Goal: Task Accomplishment & Management: Manage account settings

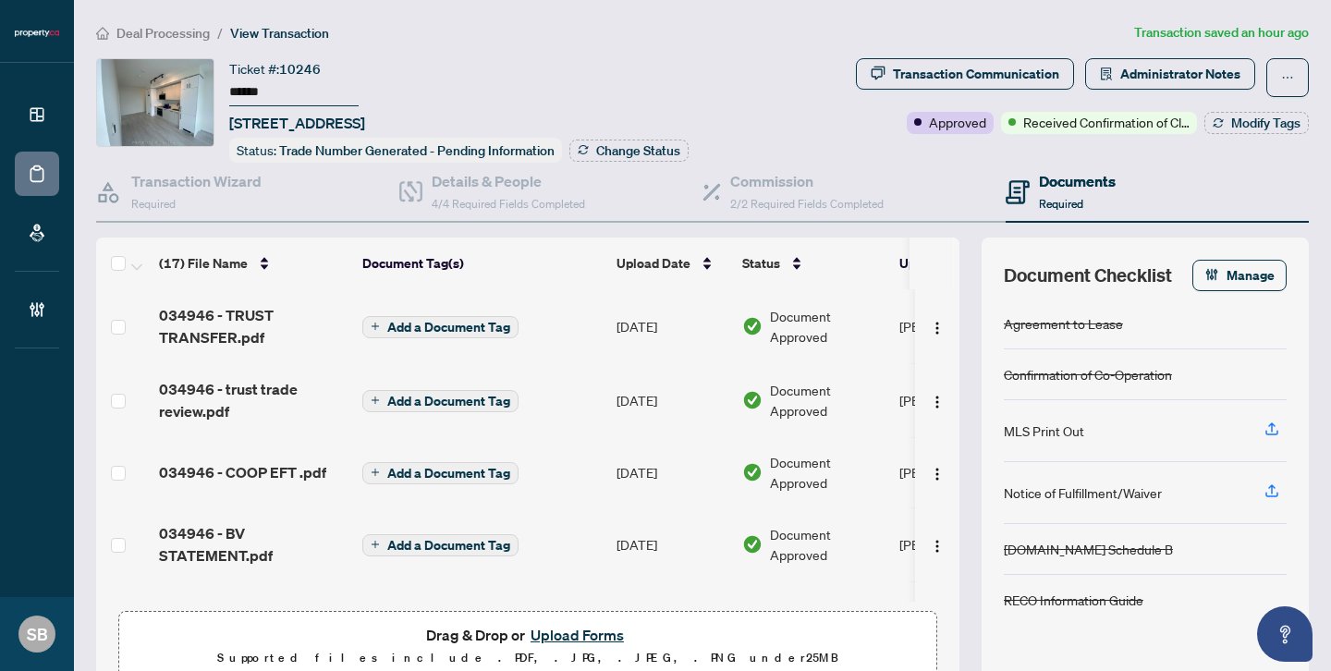
click at [163, 31] on span "Deal Processing" at bounding box center [162, 33] width 93 height 17
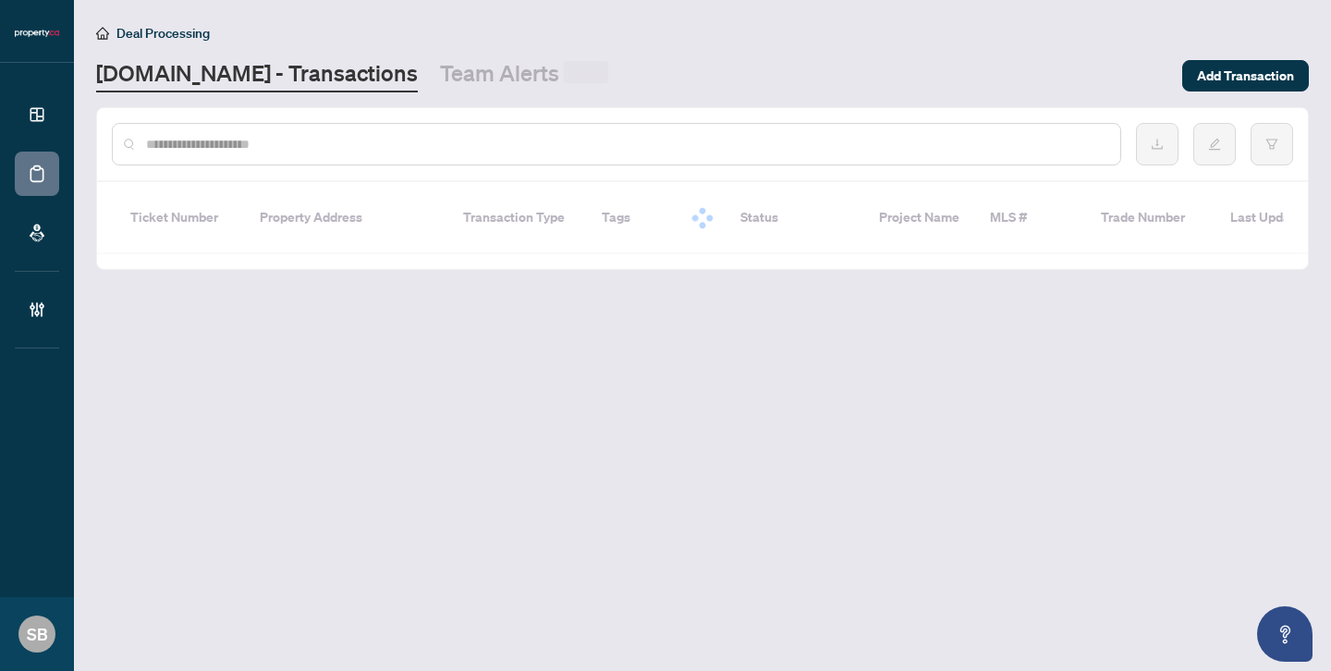
click at [284, 150] on input "text" at bounding box center [625, 144] width 959 height 20
paste input "******"
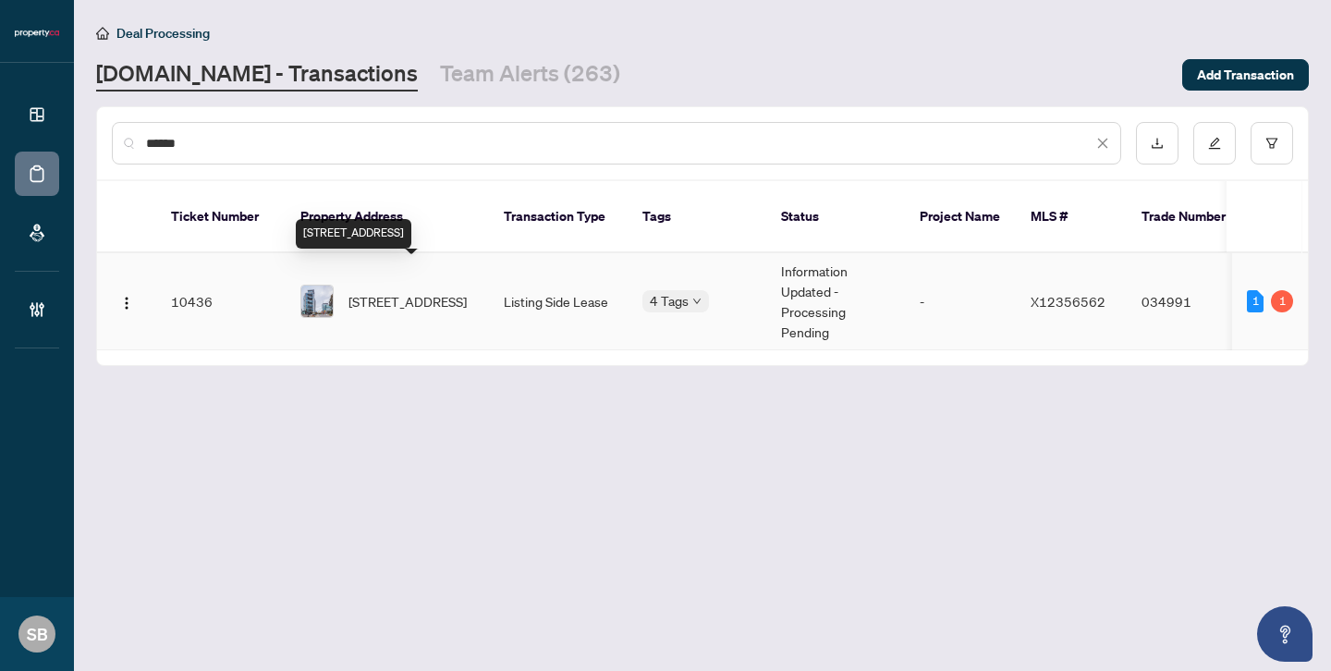
type input "******"
click at [394, 291] on span "[STREET_ADDRESS]" at bounding box center [407, 301] width 118 height 20
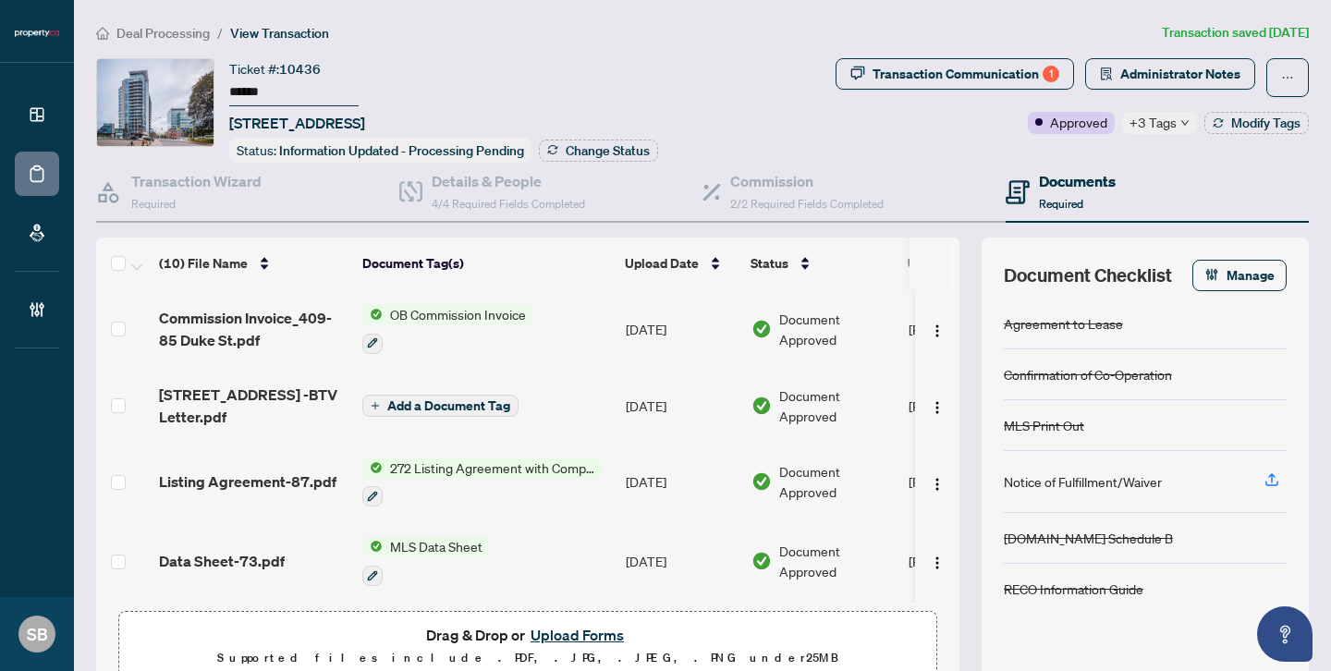
click at [1180, 122] on icon "down" at bounding box center [1184, 122] width 9 height 9
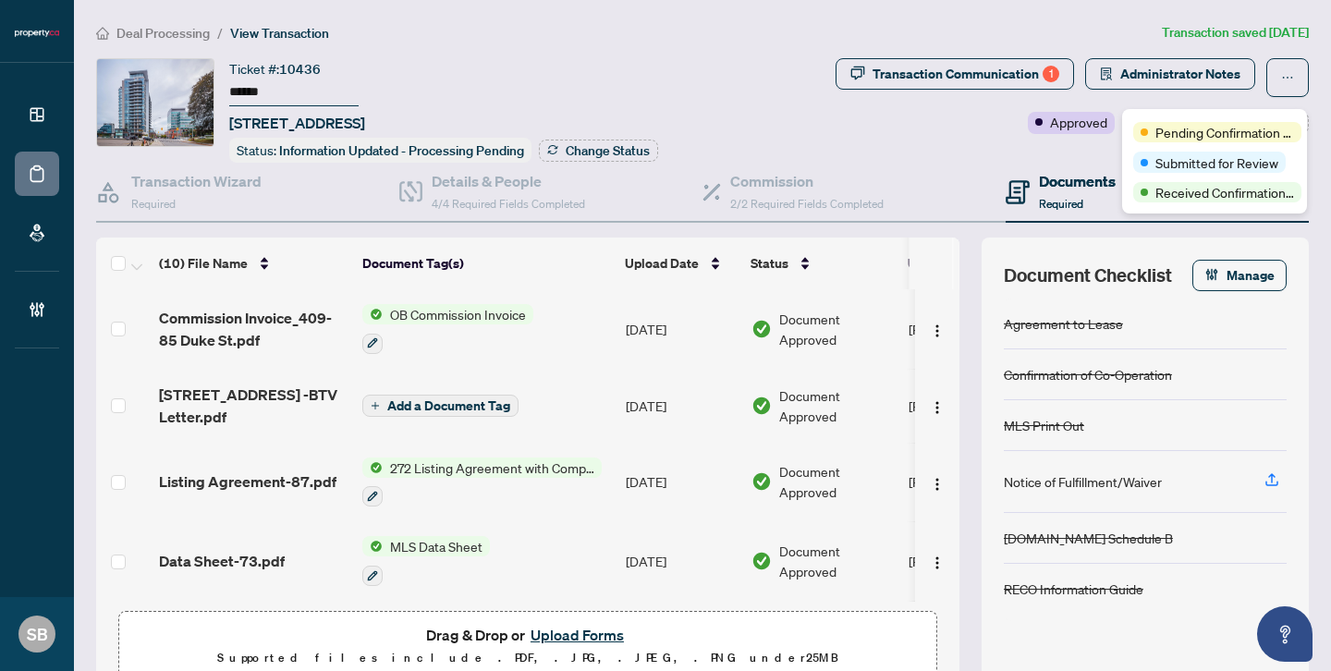
click at [474, 312] on span "OB Commission Invoice" at bounding box center [458, 314] width 151 height 20
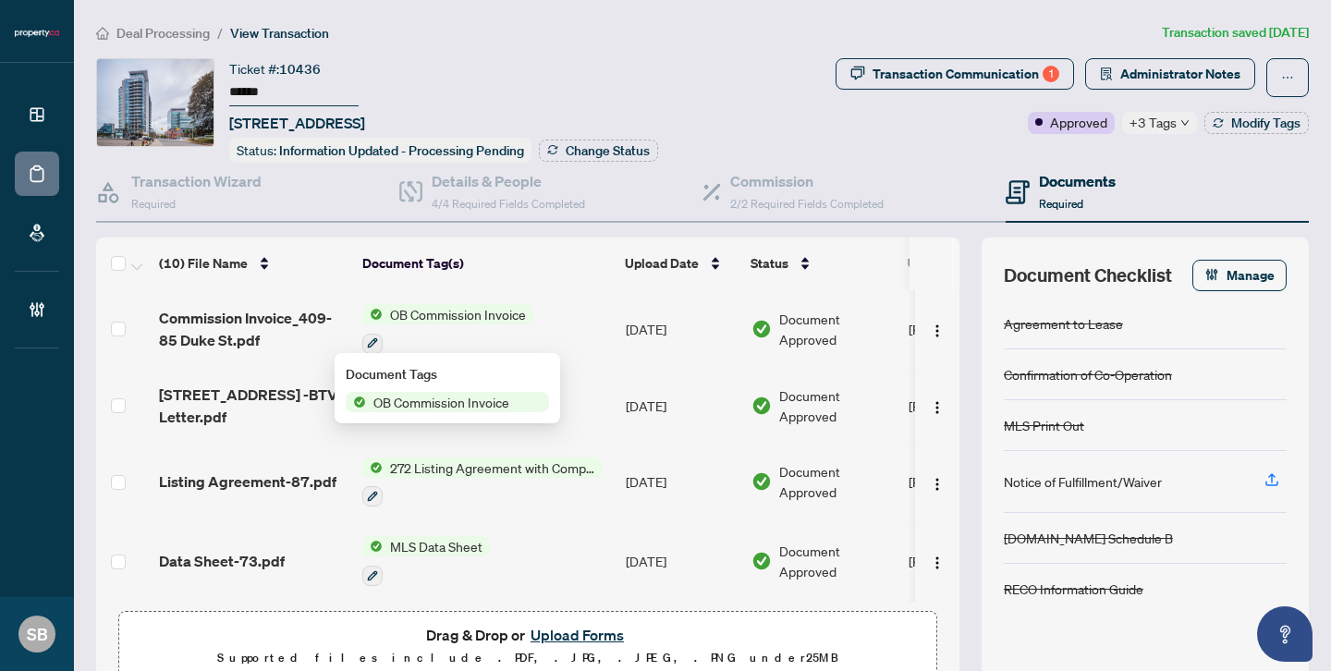
click at [594, 324] on td "OB Commission Invoice" at bounding box center [486, 328] width 263 height 79
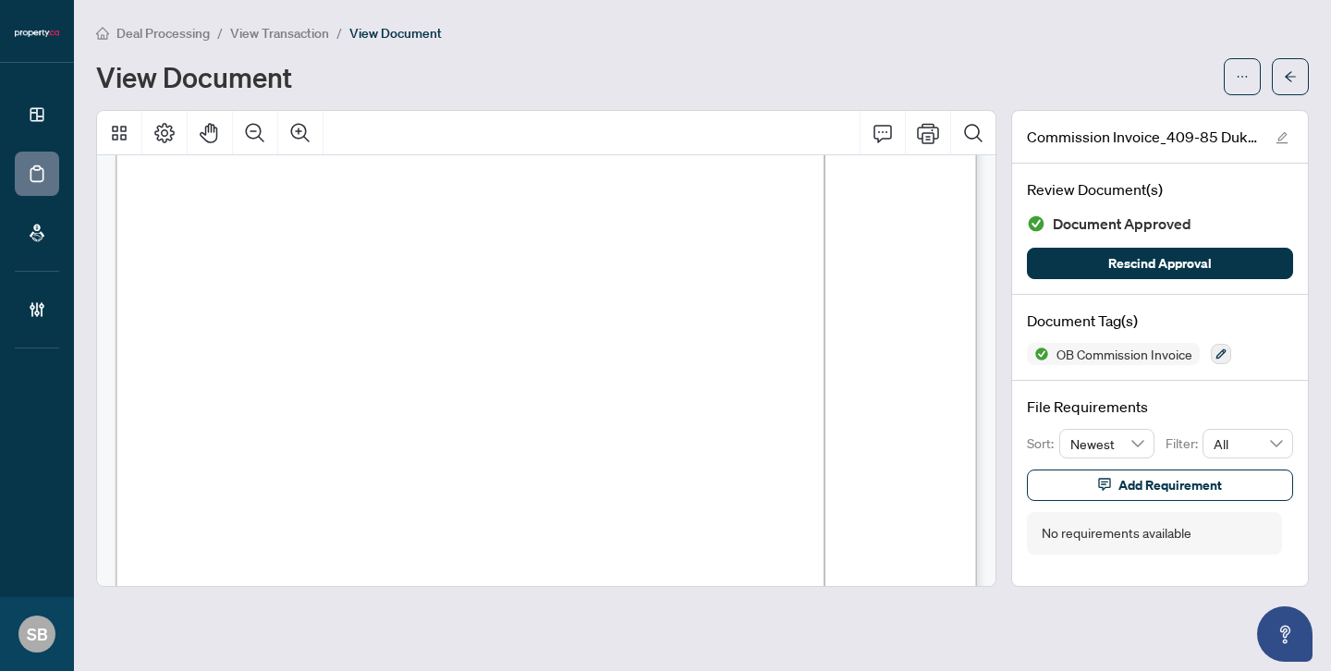
scroll to position [347, 0]
click at [1285, 72] on icon "arrow-left" at bounding box center [1289, 76] width 13 height 13
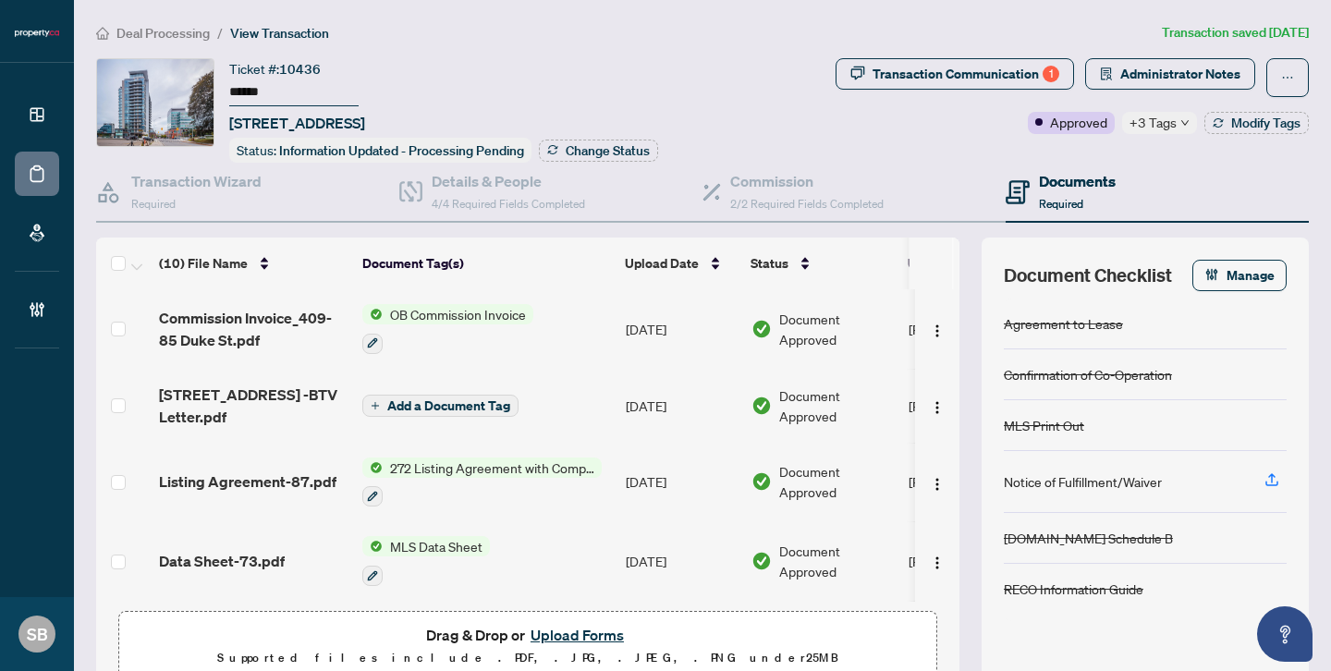
click at [1165, 126] on span "+3 Tags" at bounding box center [1152, 122] width 47 height 21
click at [986, 71] on div "Transaction Communication 1" at bounding box center [965, 74] width 187 height 30
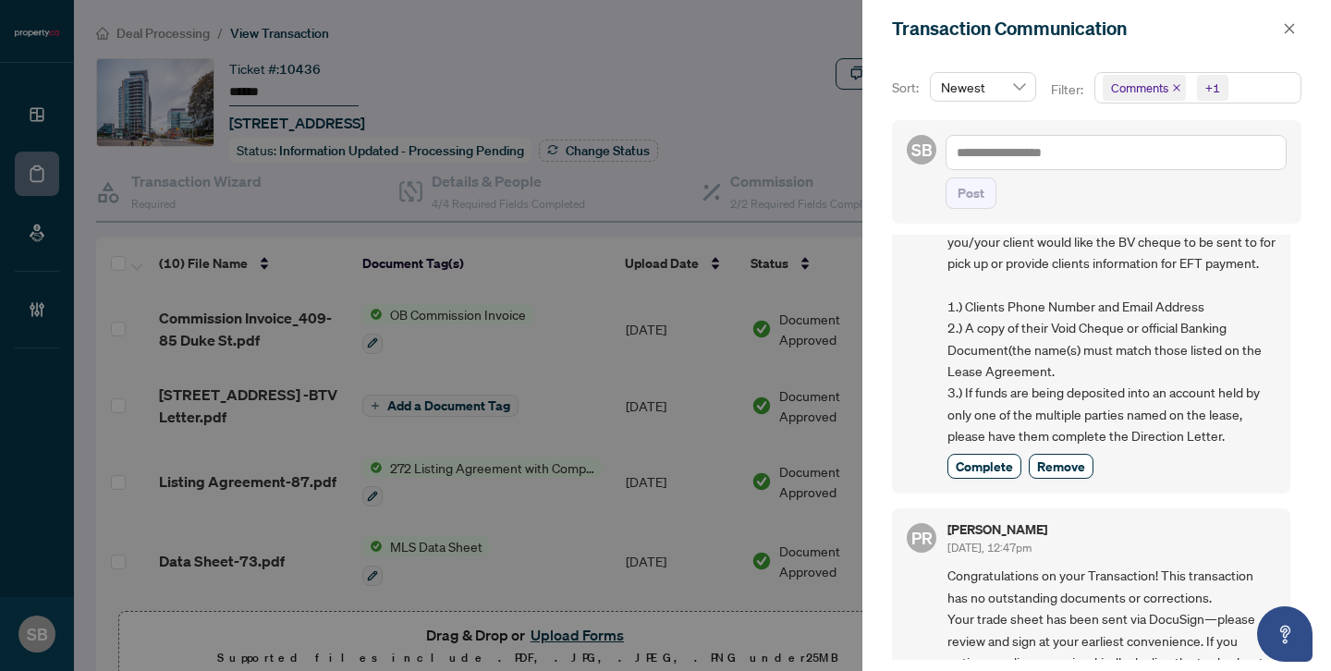
scroll to position [785, 0]
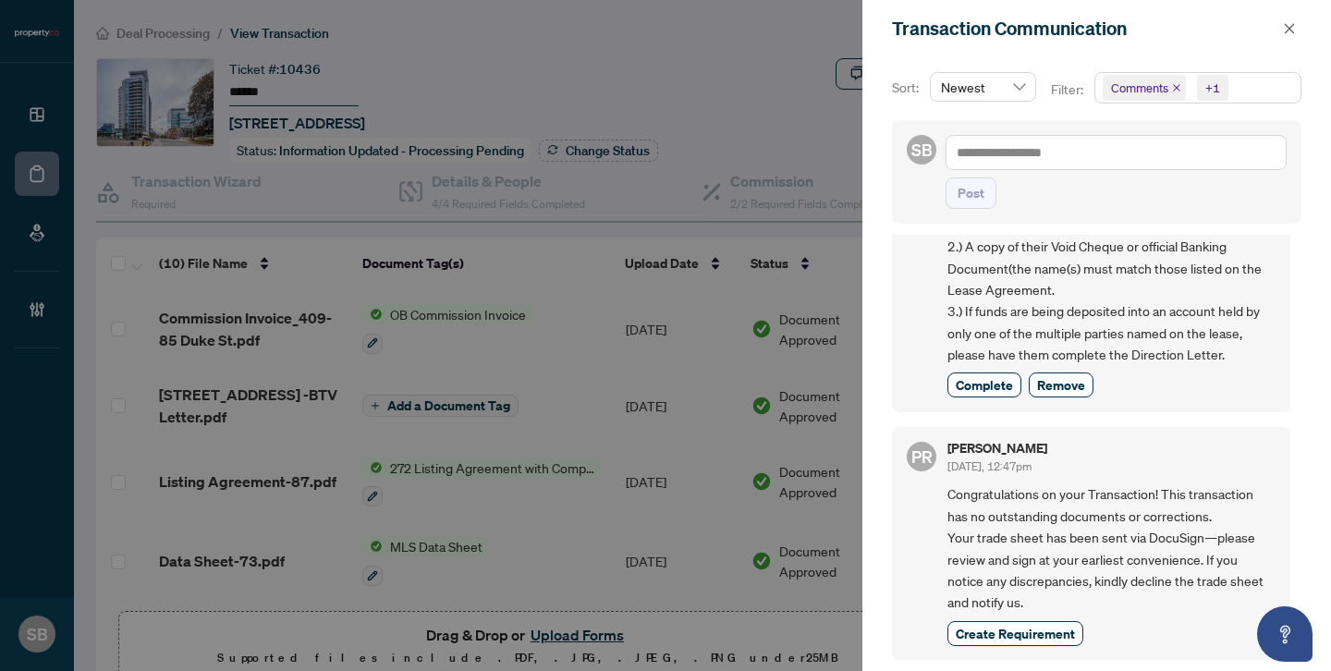
click at [499, 438] on div at bounding box center [665, 335] width 1331 height 671
click at [1292, 27] on icon "close" at bounding box center [1289, 28] width 13 height 13
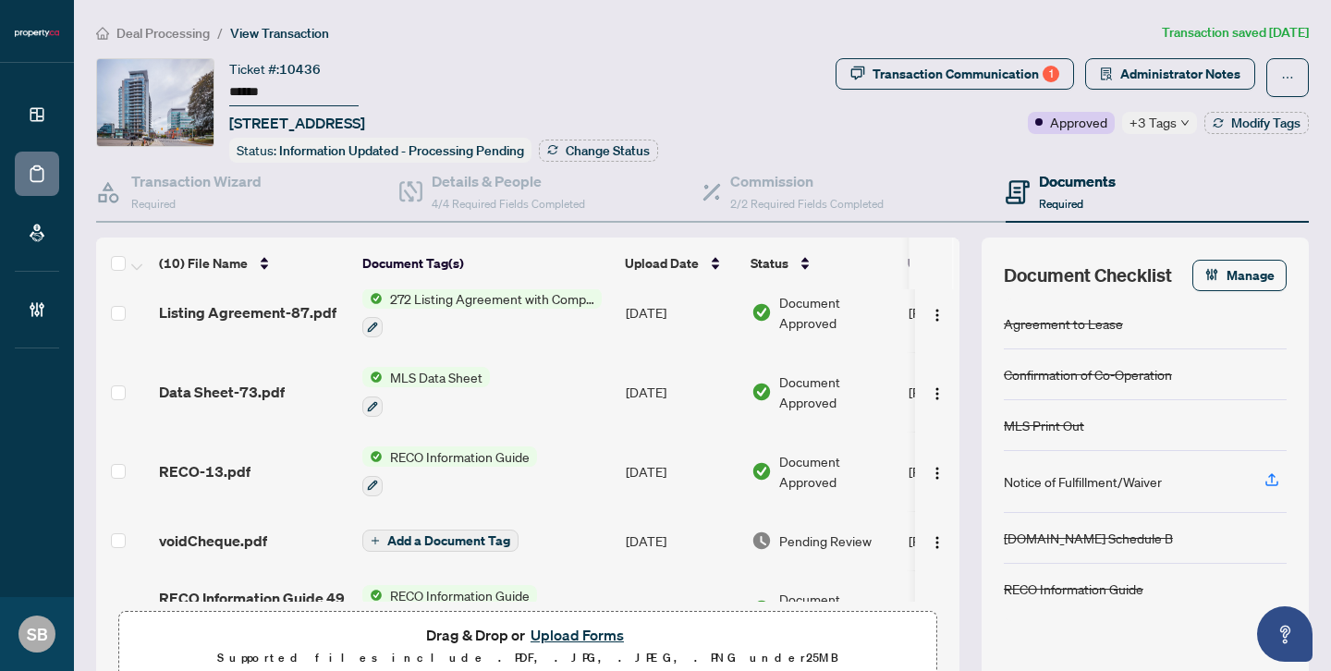
scroll to position [219, 0]
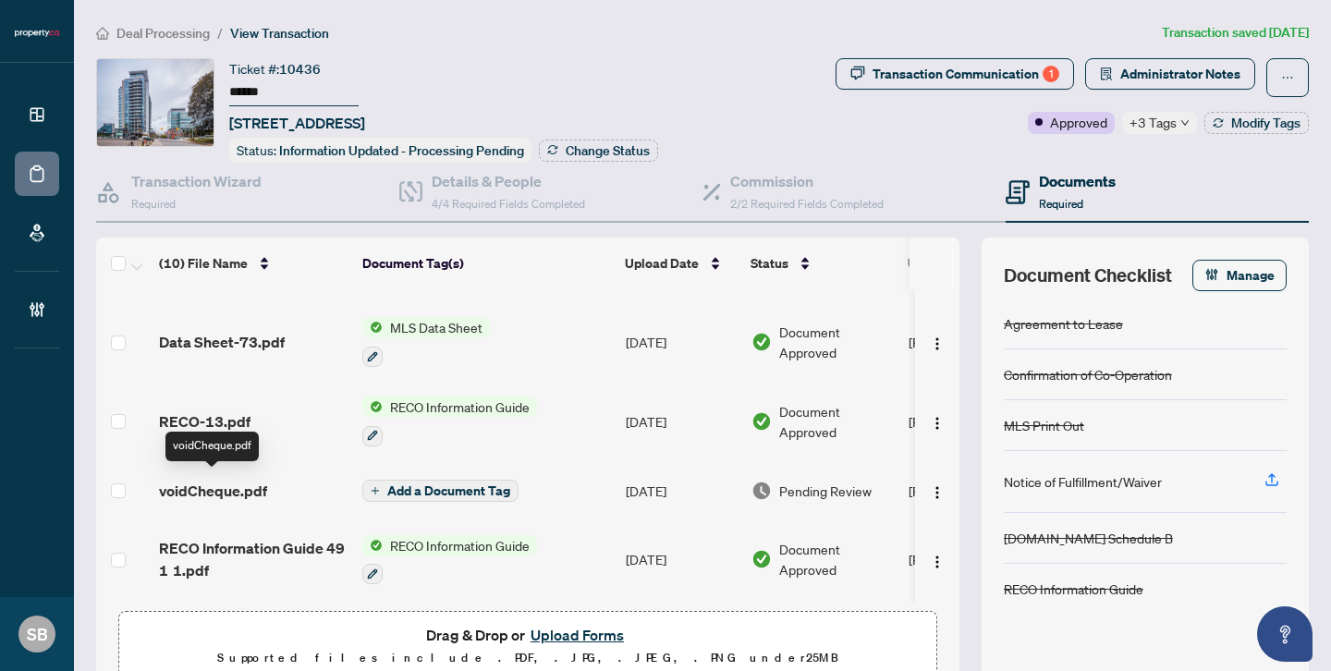
click at [237, 486] on span "voidCheque.pdf" at bounding box center [213, 491] width 108 height 22
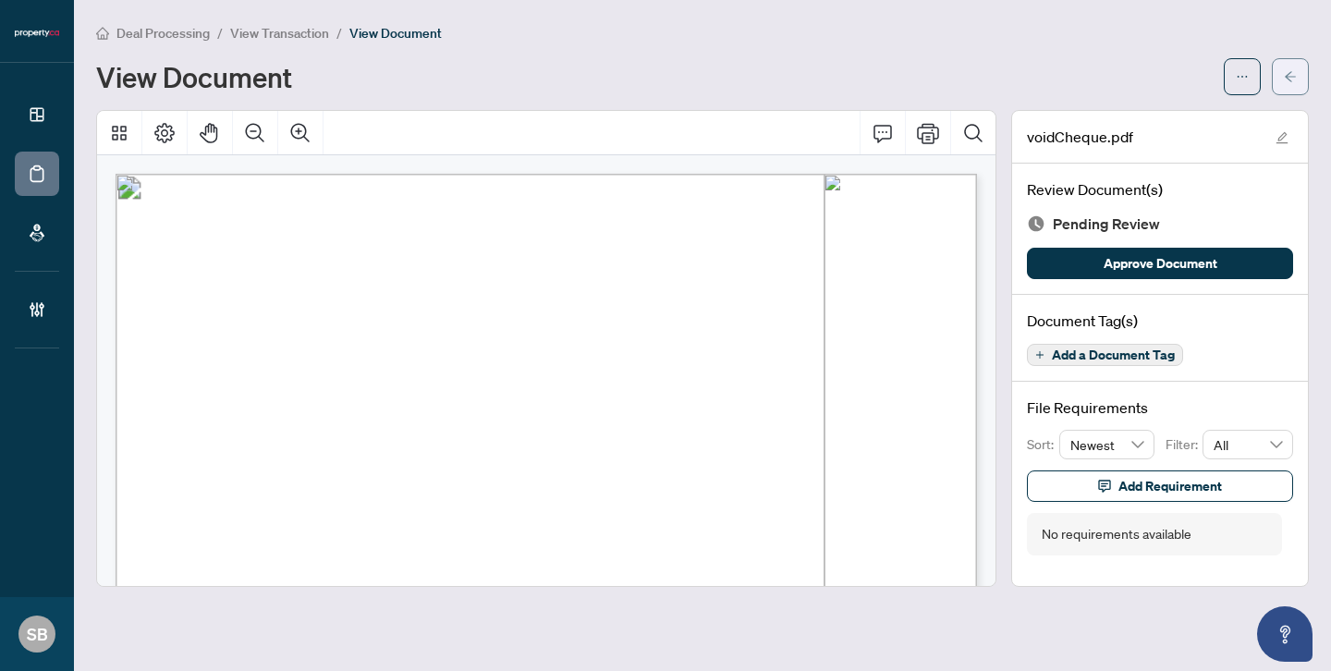
click at [1287, 78] on icon "arrow-left" at bounding box center [1289, 76] width 11 height 10
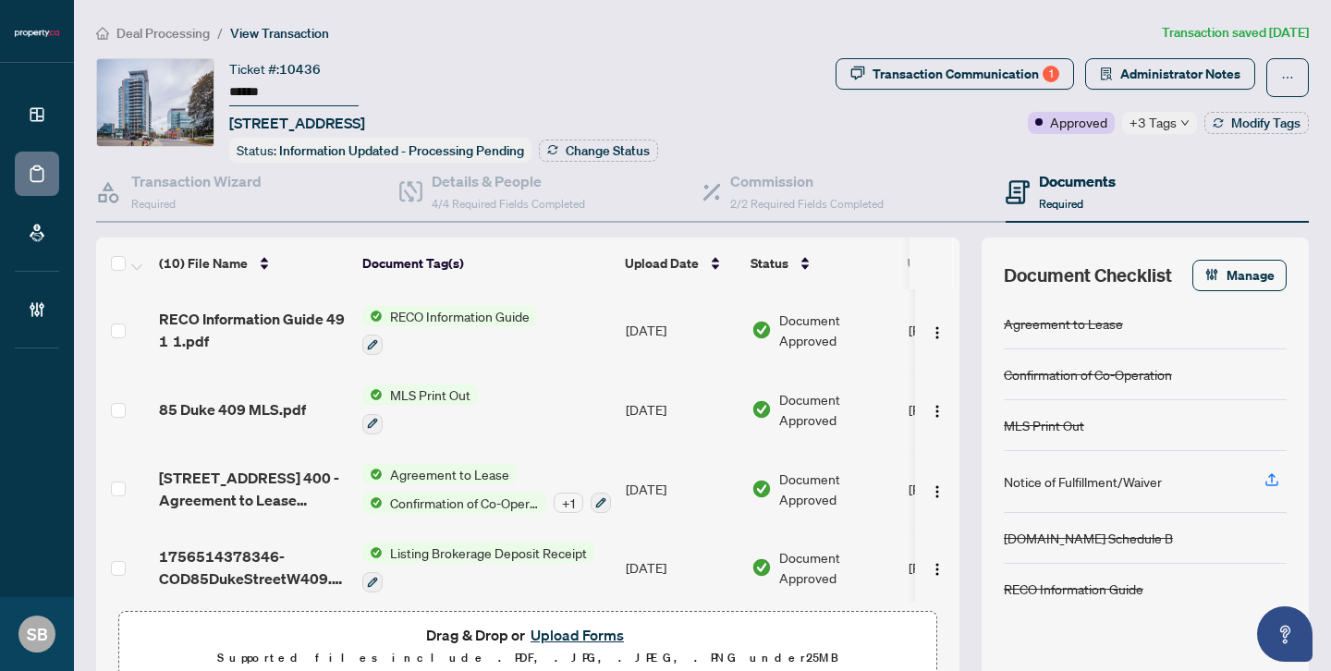
scroll to position [454, 0]
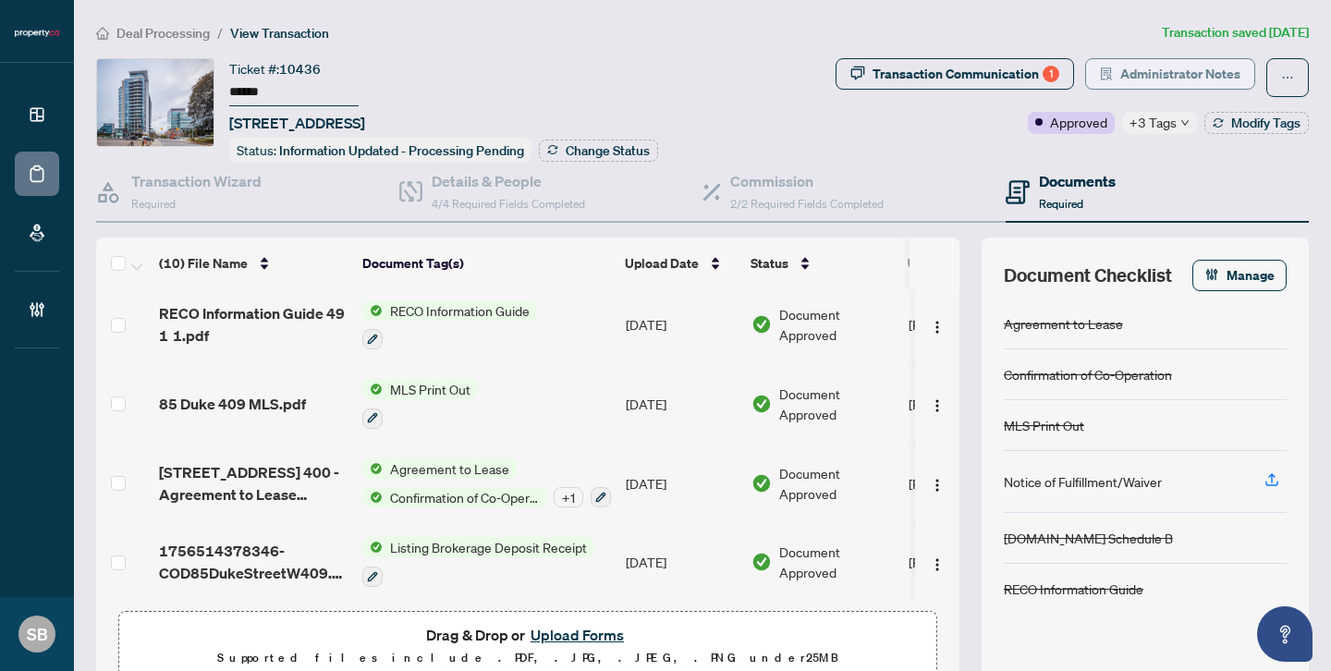
click at [1163, 70] on span "Administrator Notes" at bounding box center [1180, 74] width 120 height 30
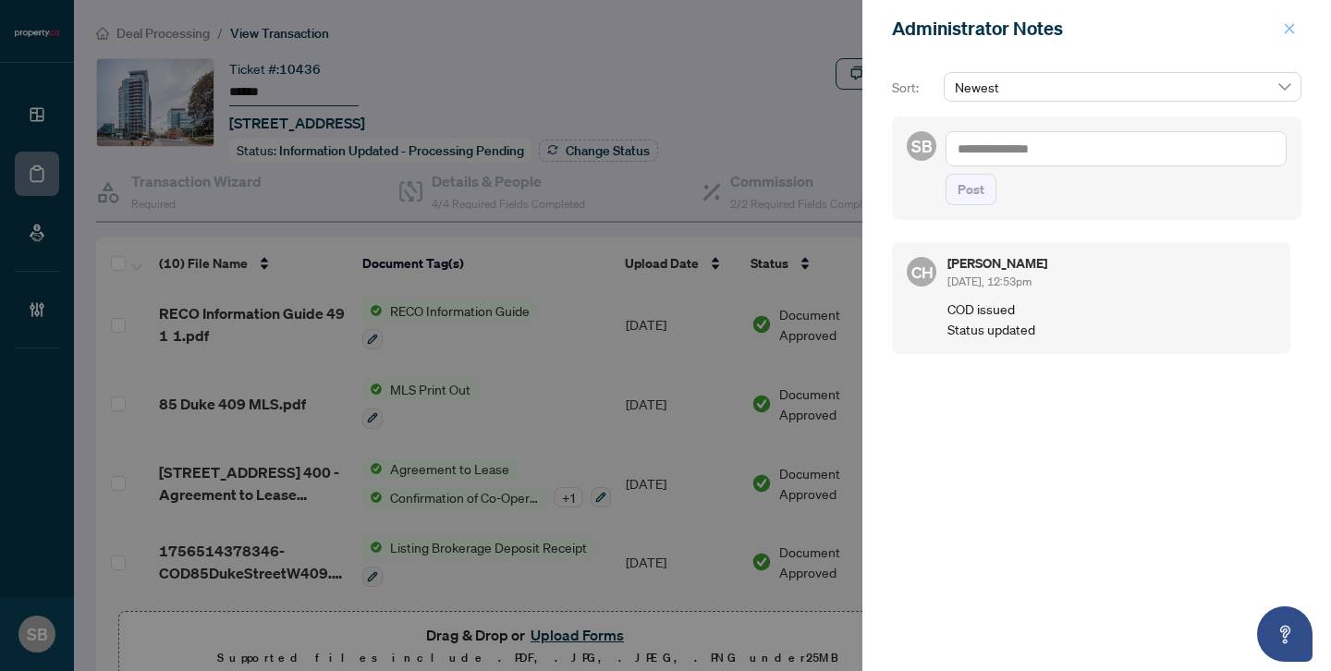
click at [1295, 30] on button "button" at bounding box center [1289, 29] width 24 height 22
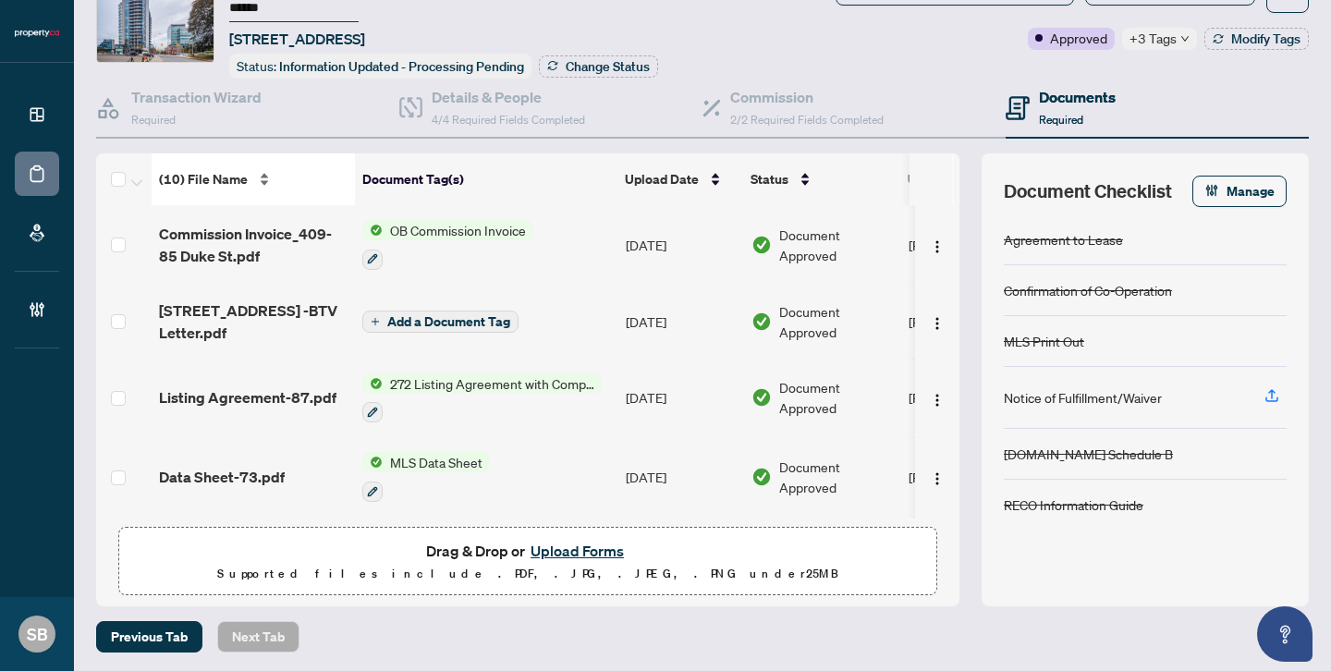
scroll to position [0, 0]
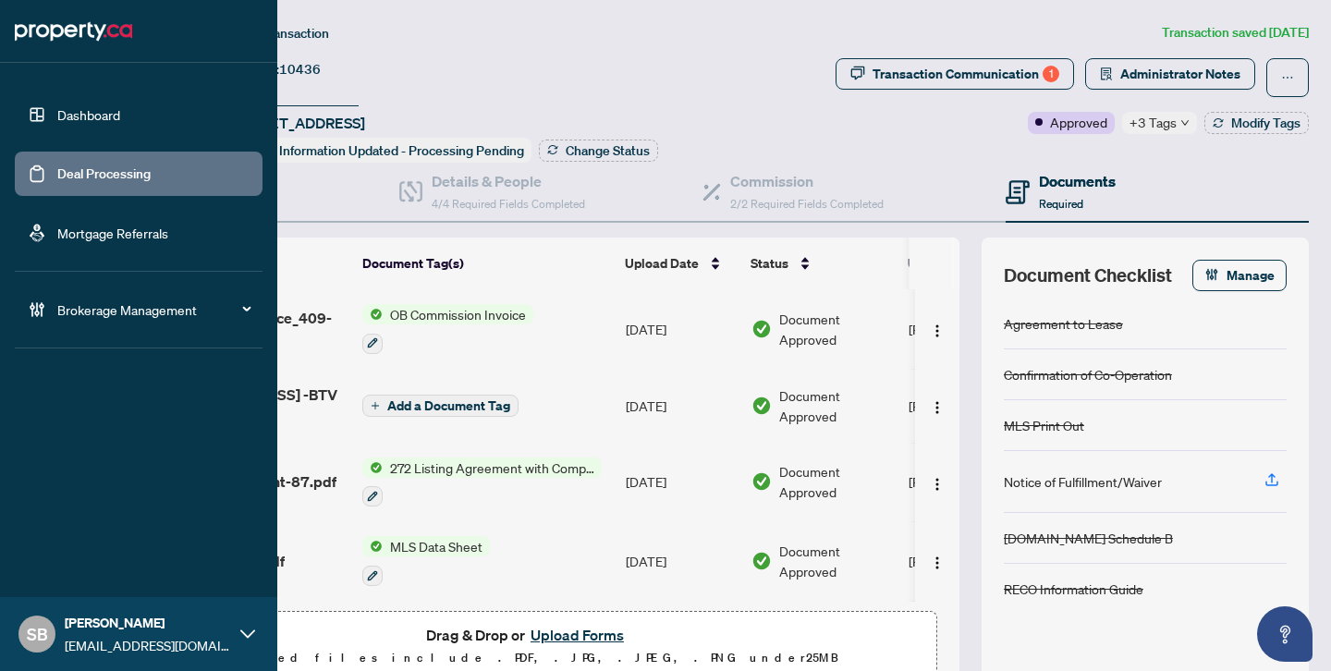
click at [70, 116] on link "Dashboard" at bounding box center [88, 114] width 63 height 17
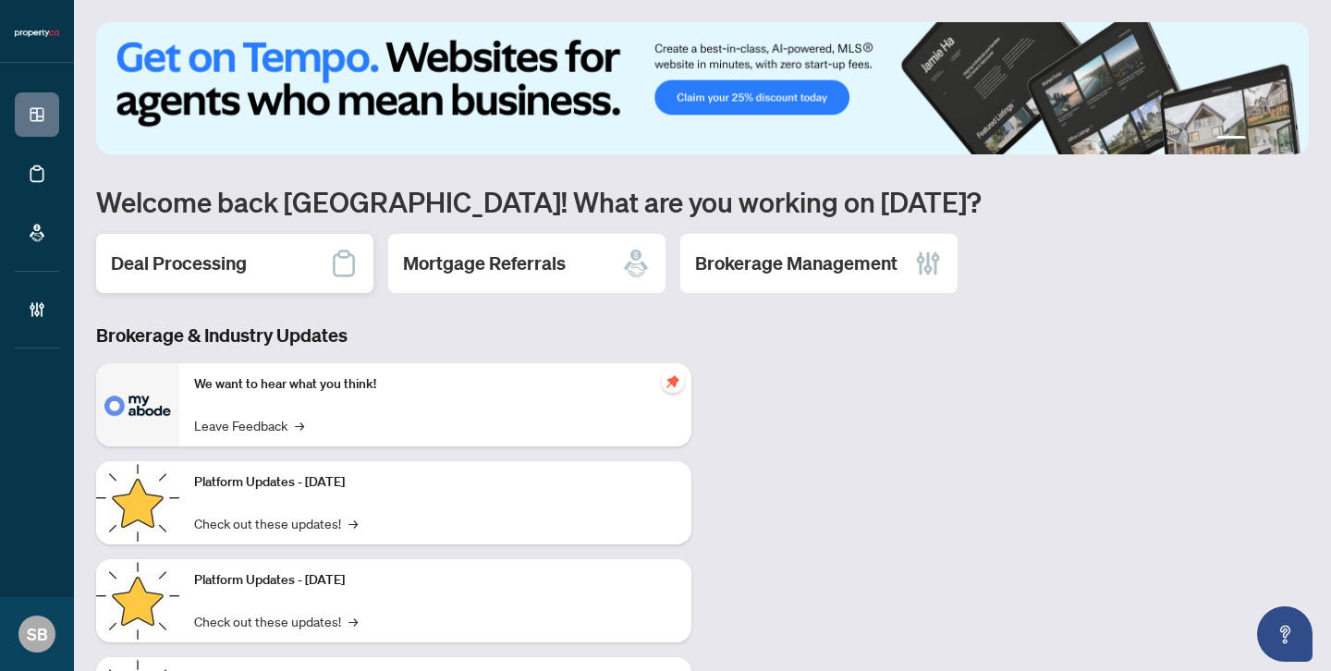
click at [297, 264] on div "Deal Processing" at bounding box center [234, 263] width 277 height 59
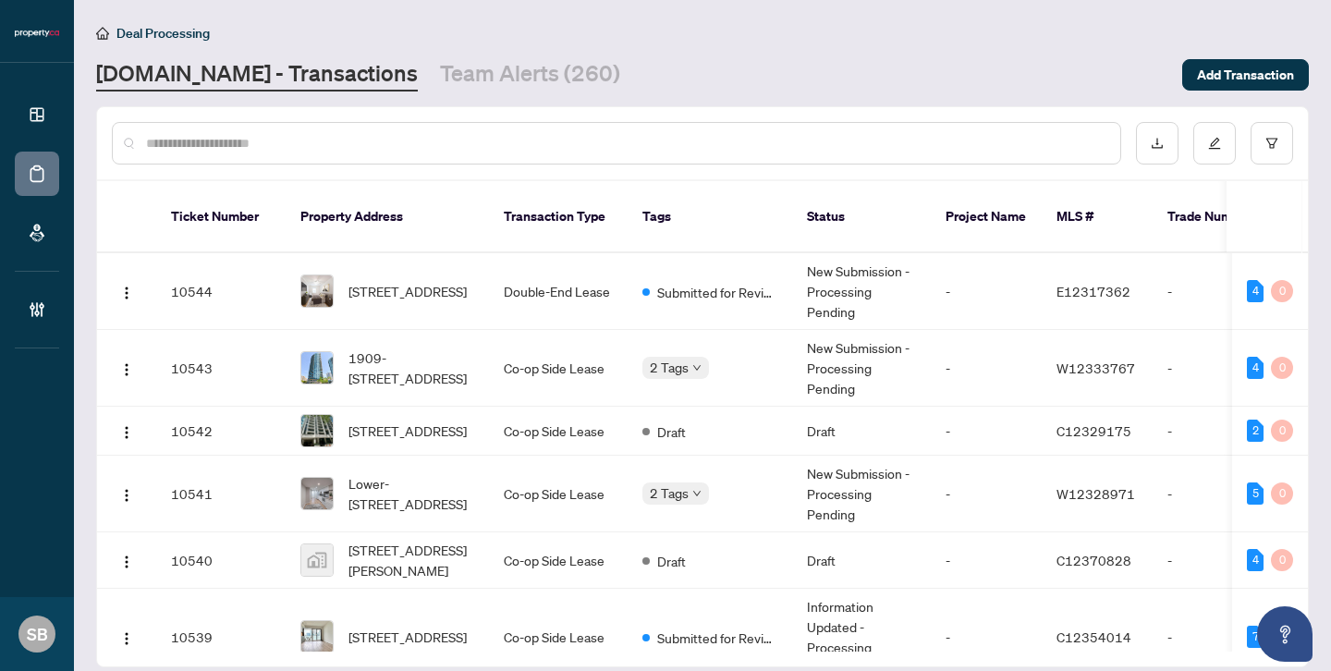
click at [287, 150] on input "text" at bounding box center [625, 143] width 959 height 20
paste input "******"
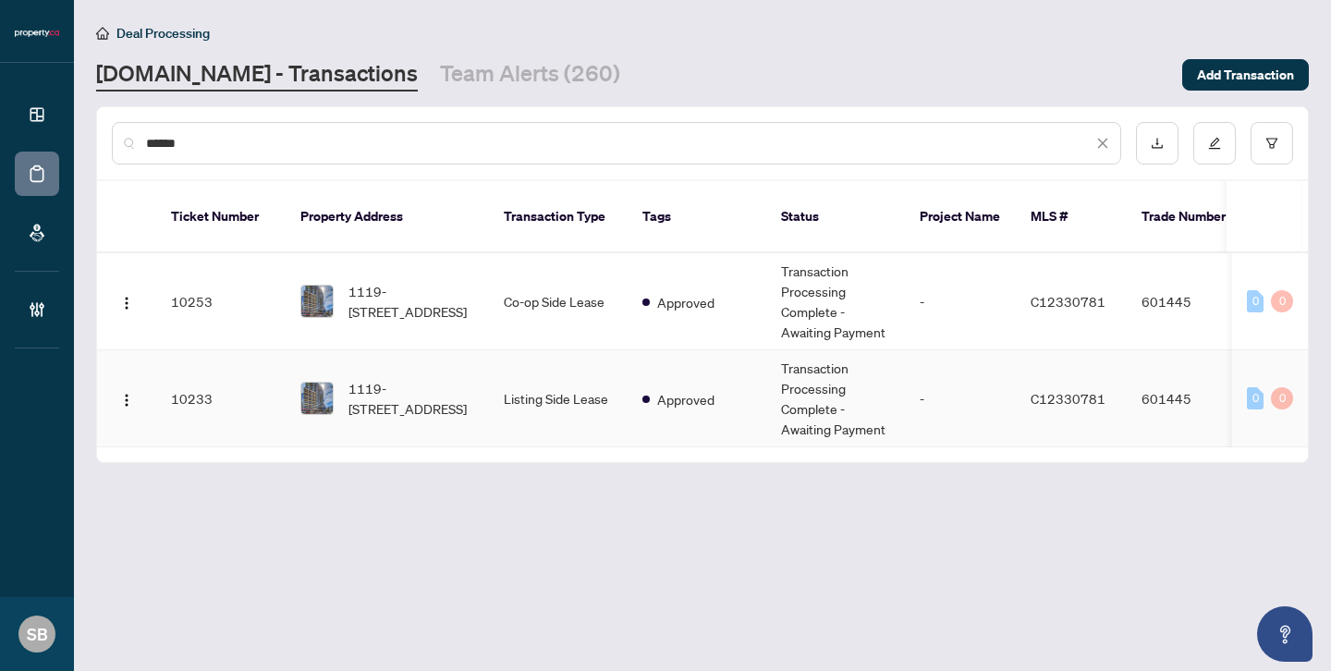
type input "******"
click at [539, 379] on td "Listing Side Lease" at bounding box center [558, 398] width 139 height 97
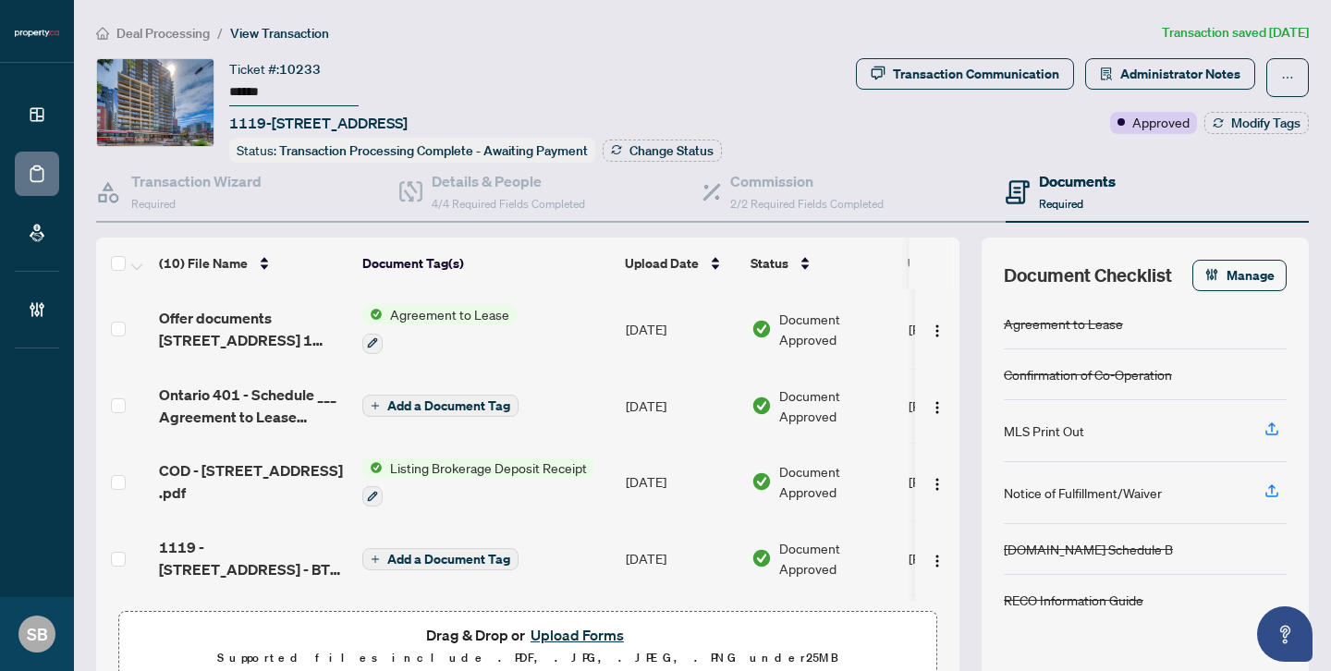
click at [1151, 126] on span "Approved" at bounding box center [1160, 122] width 57 height 20
click at [943, 72] on div "Transaction Communication" at bounding box center [976, 74] width 166 height 30
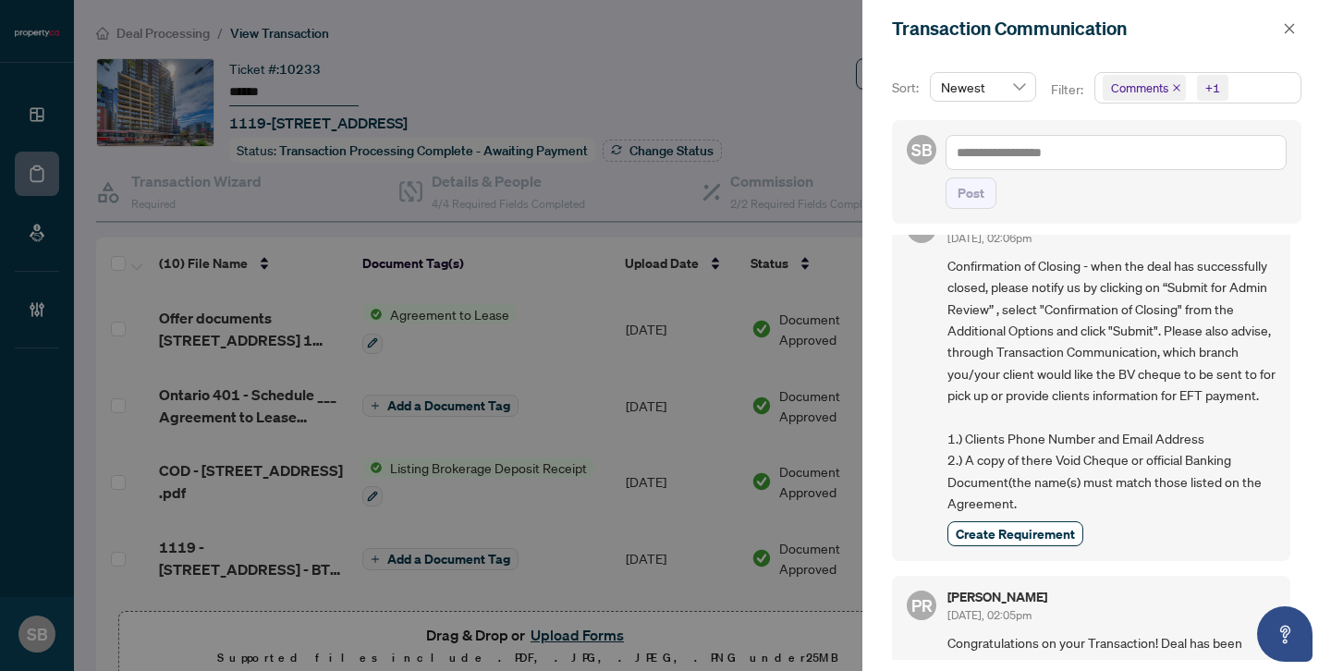
scroll to position [759, 0]
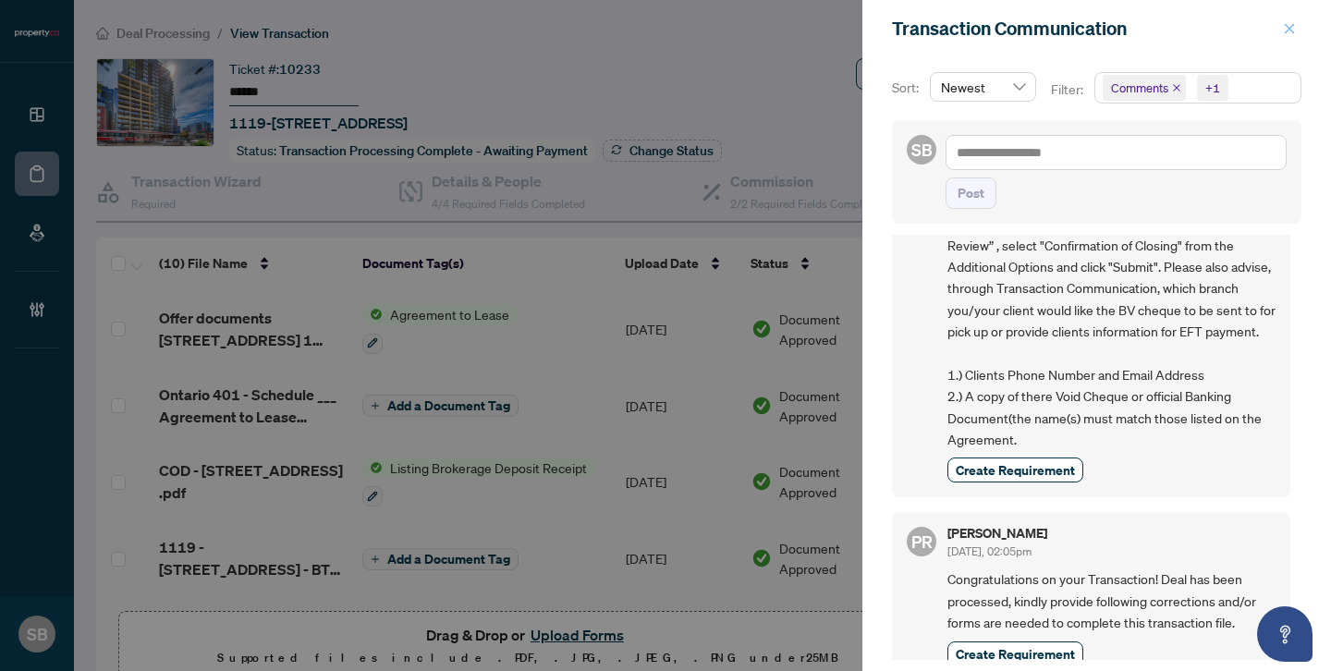
click at [1299, 27] on button "button" at bounding box center [1289, 29] width 24 height 22
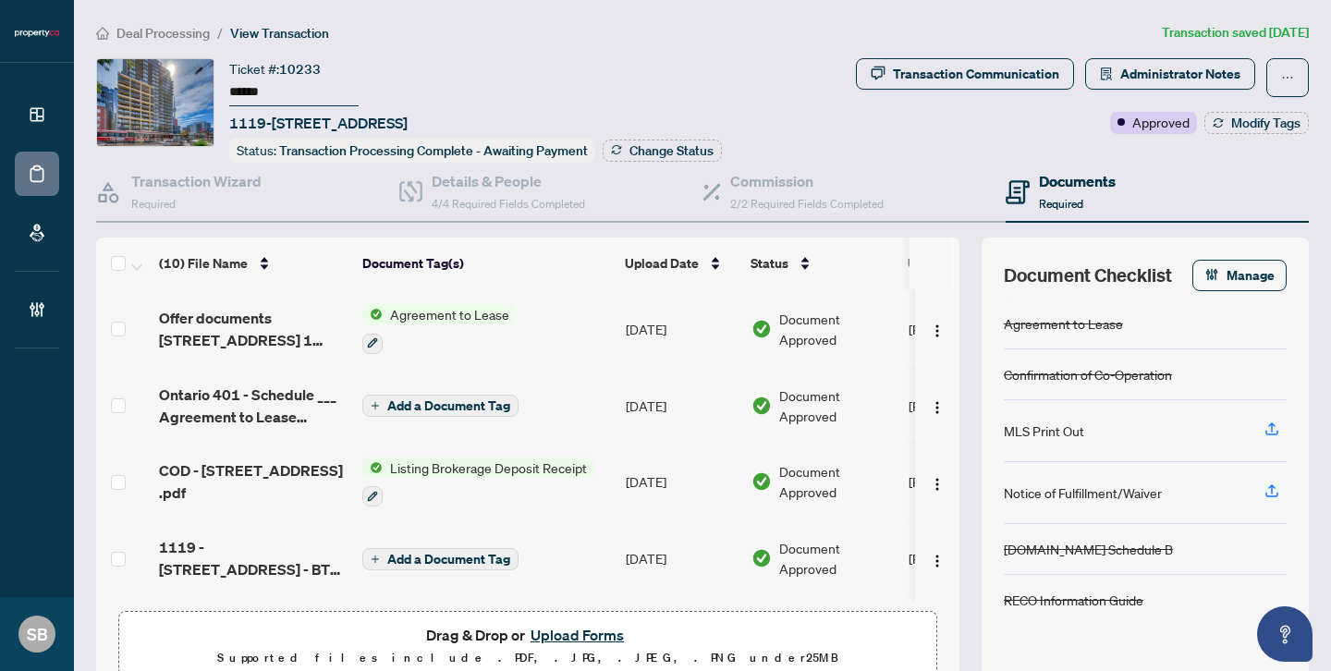
click at [578, 637] on button "Upload Forms" at bounding box center [577, 635] width 104 height 24
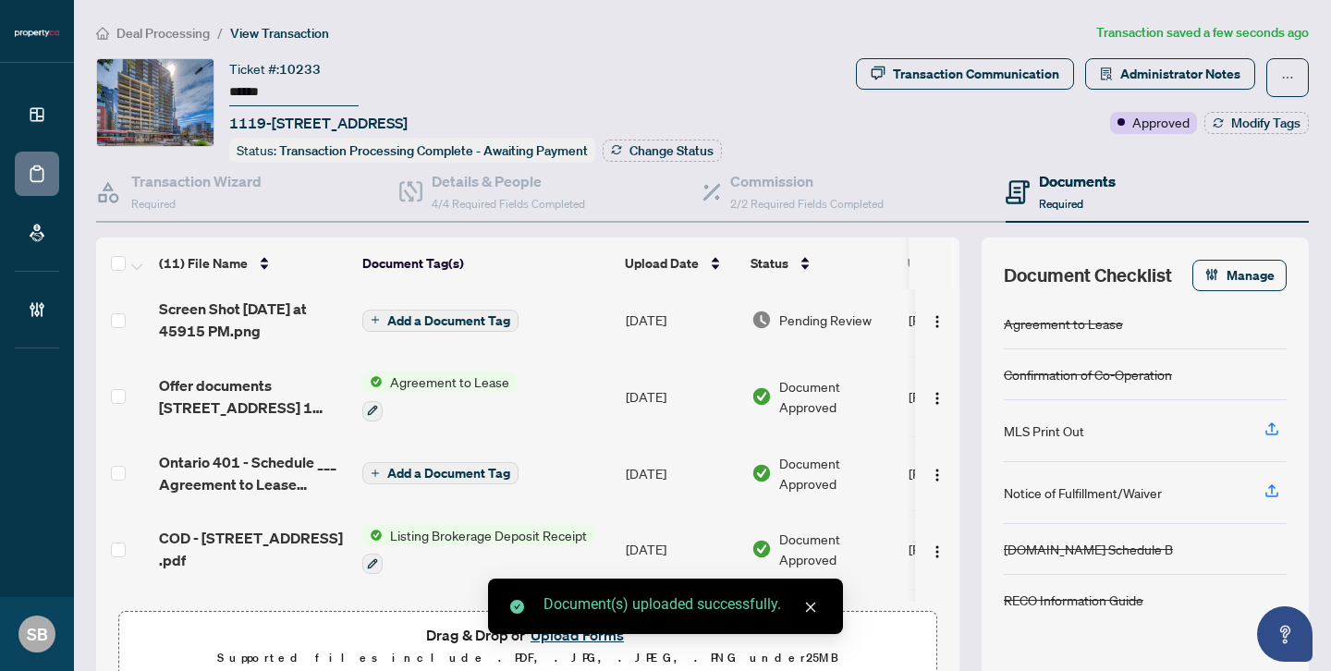
scroll to position [0, 0]
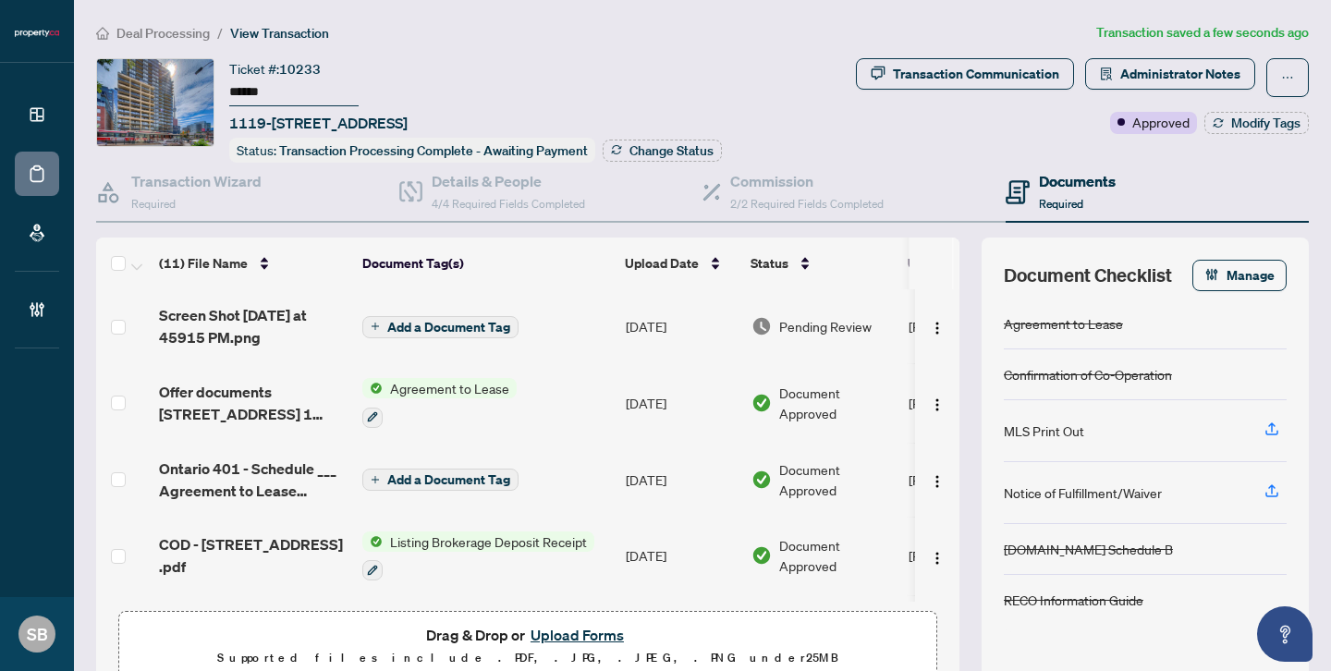
click at [809, 333] on td "Pending Review" at bounding box center [822, 326] width 157 height 74
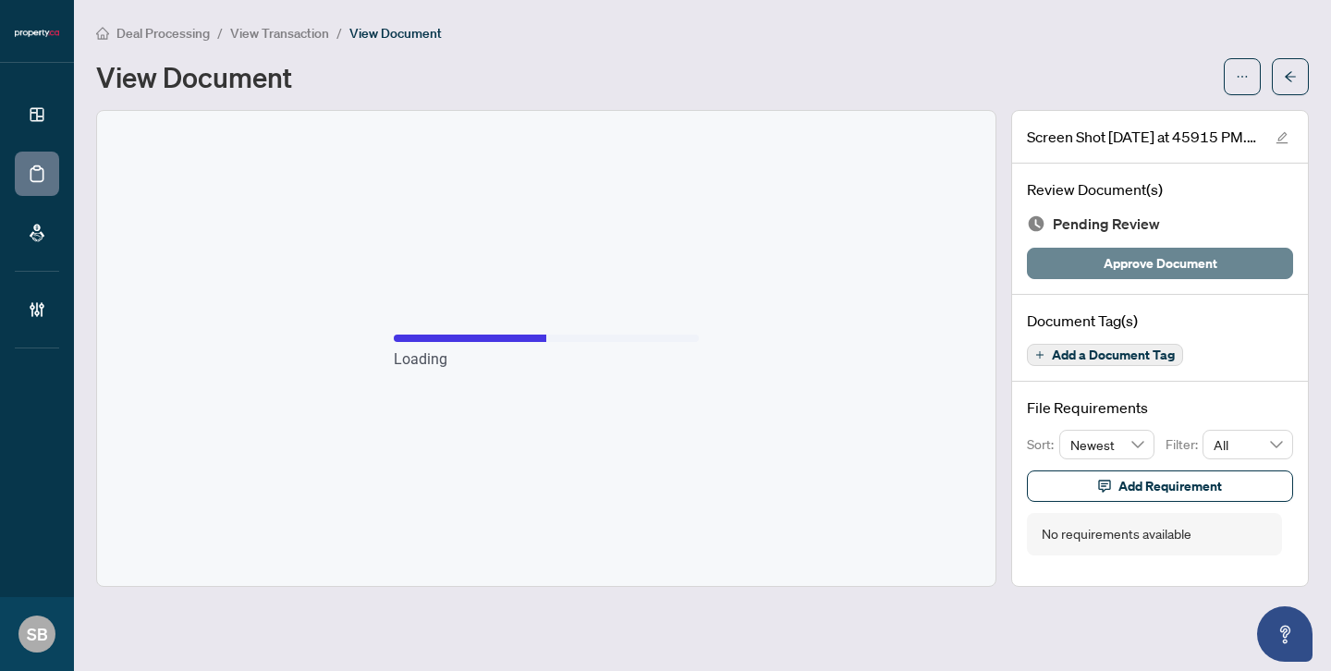
click at [1159, 267] on span "Approve Document" at bounding box center [1160, 264] width 114 height 30
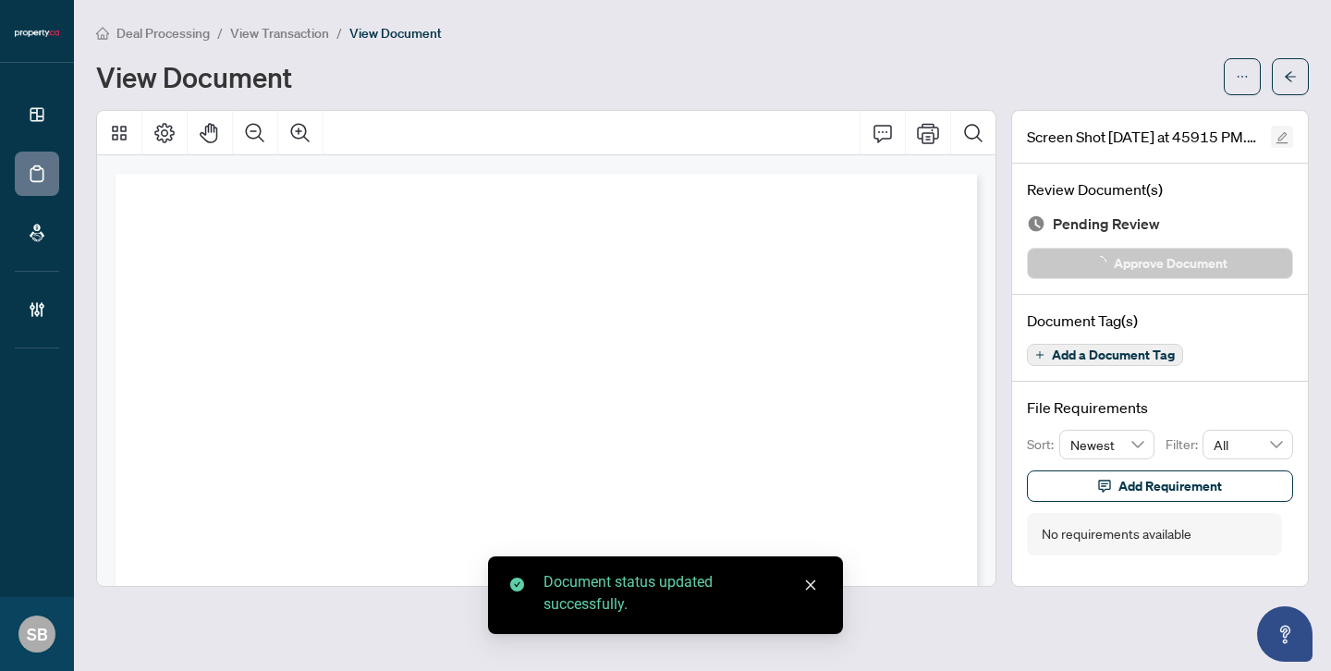
click at [1282, 137] on icon "edit" at bounding box center [1282, 138] width 12 height 12
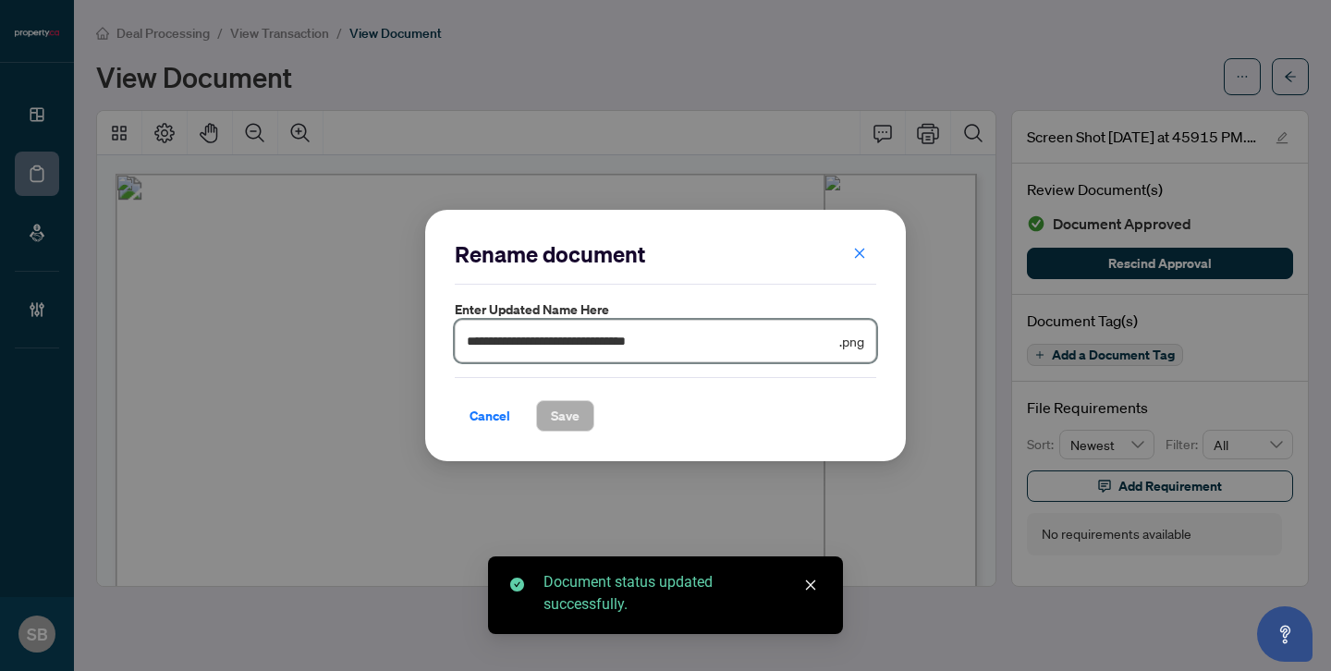
drag, startPoint x: 741, startPoint y: 347, endPoint x: 453, endPoint y: 286, distance: 294.5
click at [453, 286] on div "**********" at bounding box center [665, 335] width 480 height 251
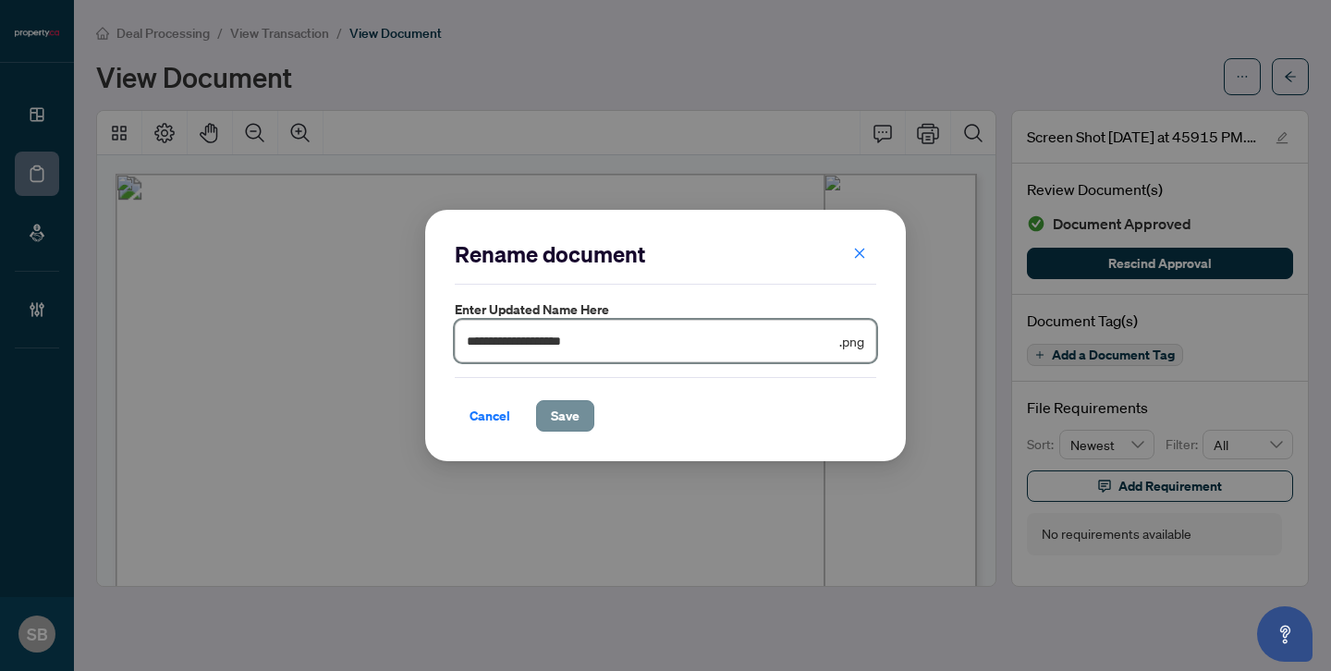
type input "**********"
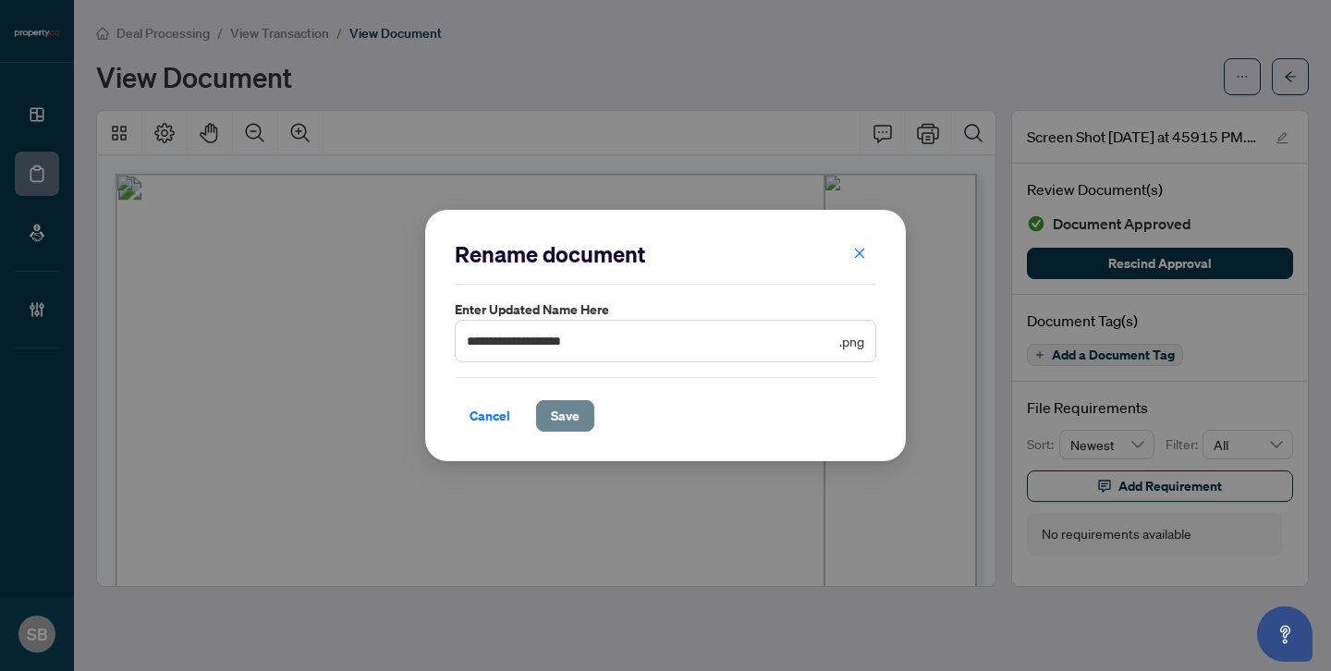
click at [562, 401] on button "Save" at bounding box center [565, 415] width 58 height 31
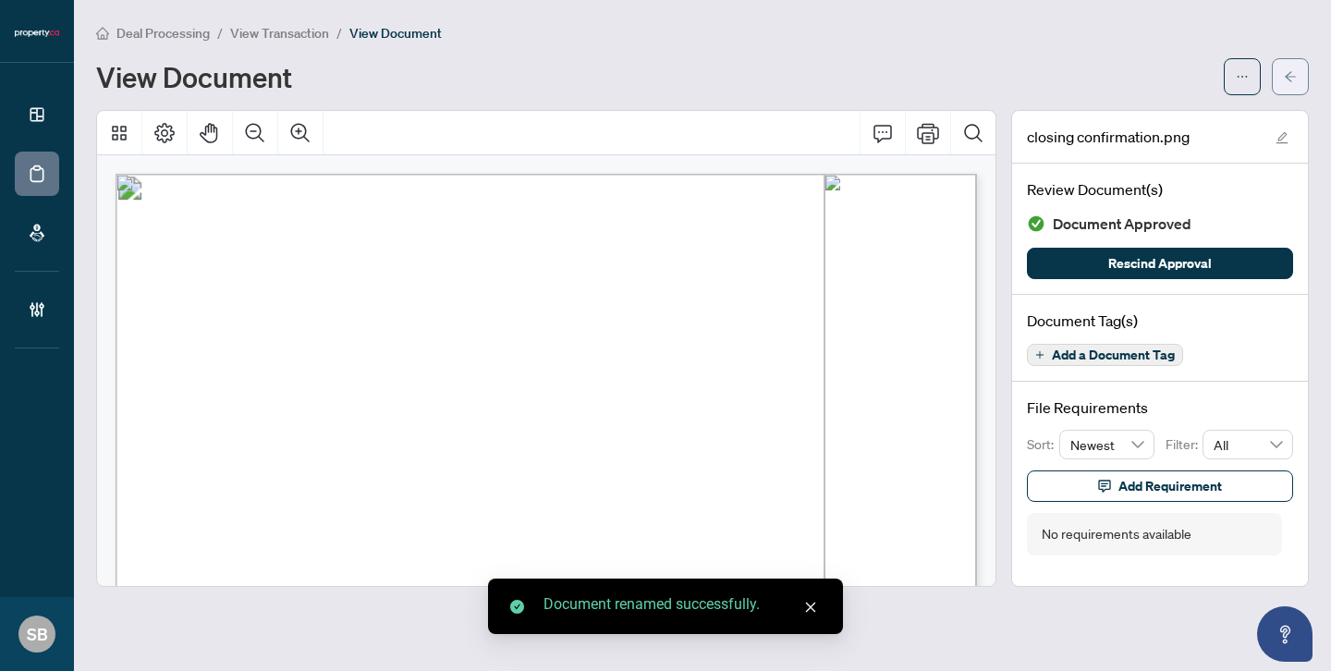
click at [1291, 75] on icon "arrow-left" at bounding box center [1289, 76] width 13 height 13
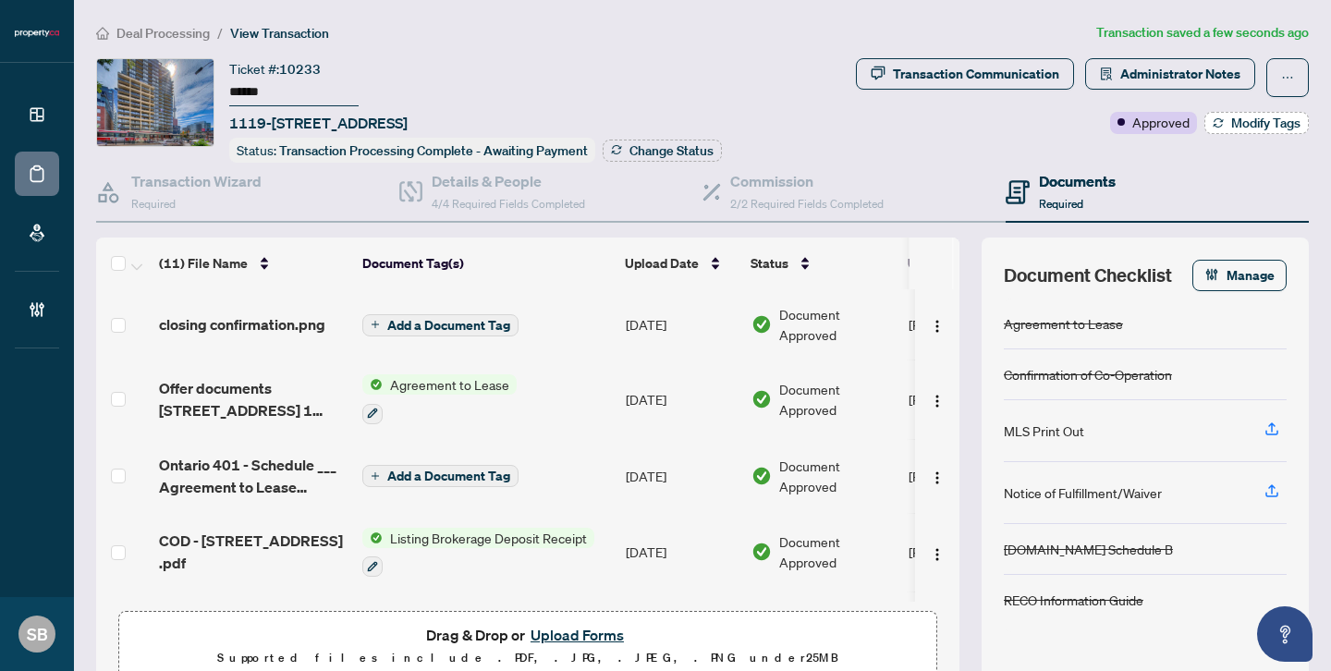
click at [1254, 122] on span "Modify Tags" at bounding box center [1265, 122] width 69 height 13
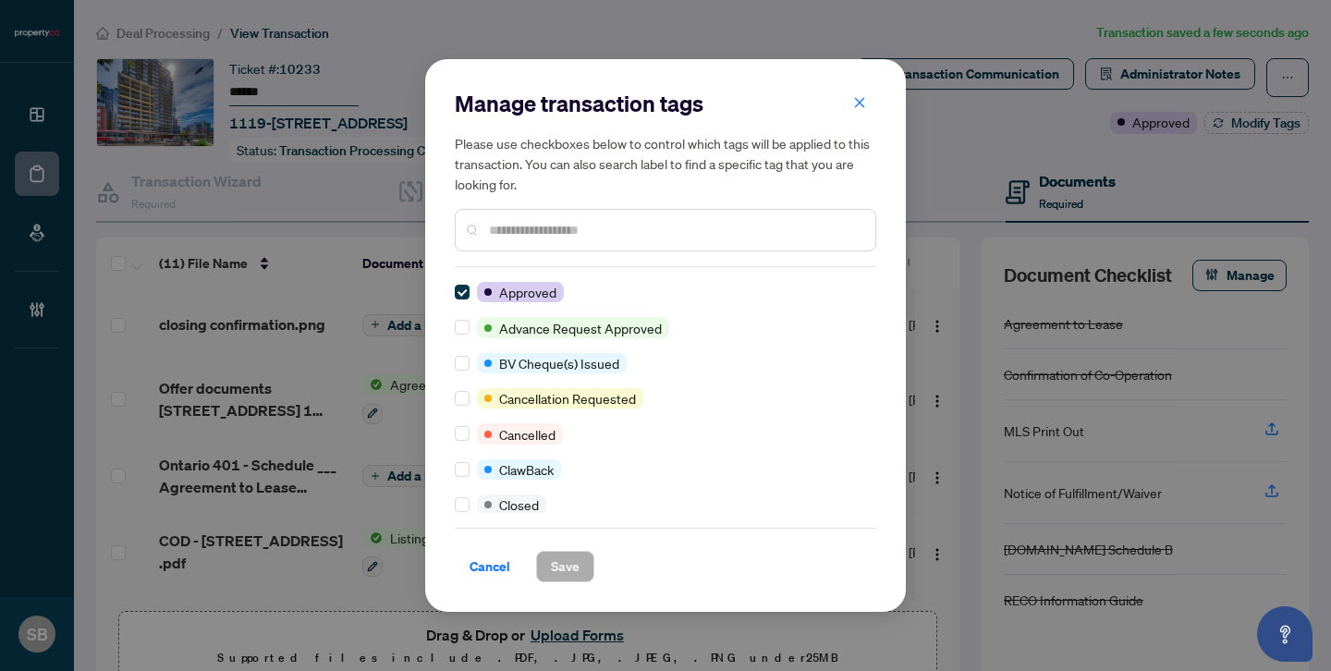
click at [690, 233] on input "text" at bounding box center [674, 230] width 371 height 20
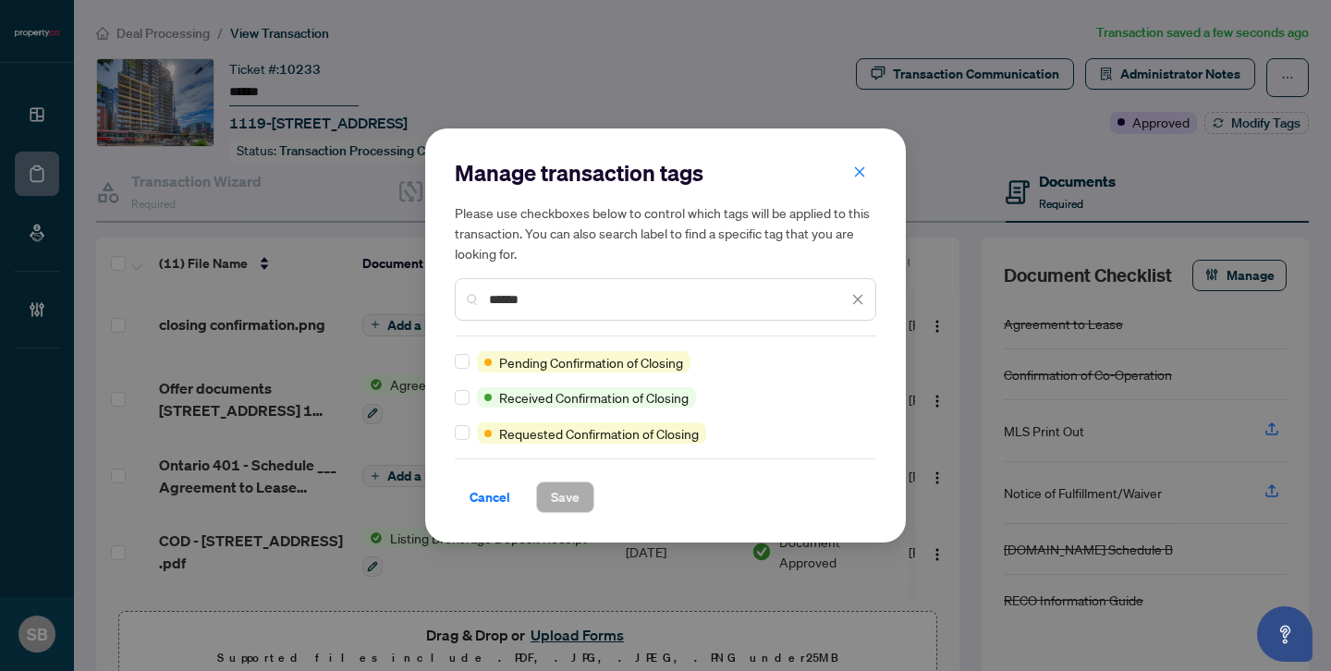
type input "******"
click at [562, 486] on span "Save" at bounding box center [565, 497] width 29 height 30
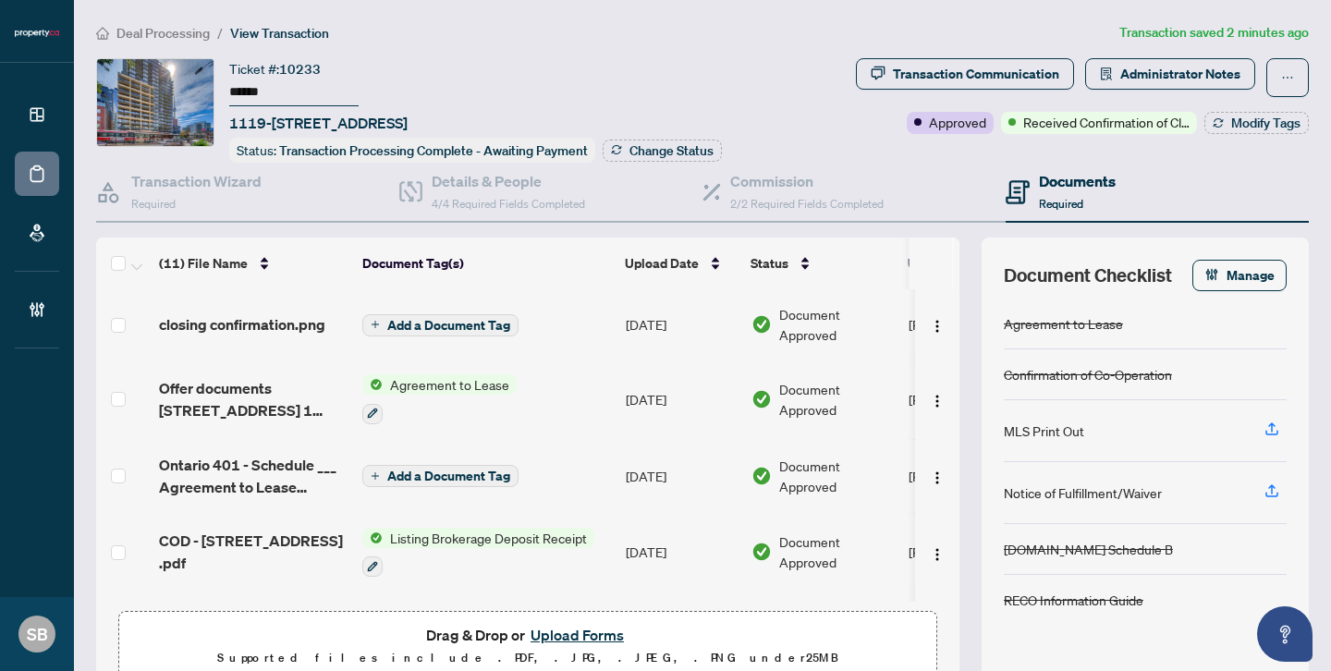
click at [144, 22] on li "Deal Processing" at bounding box center [153, 32] width 114 height 21
click at [197, 25] on span "Deal Processing" at bounding box center [162, 33] width 93 height 17
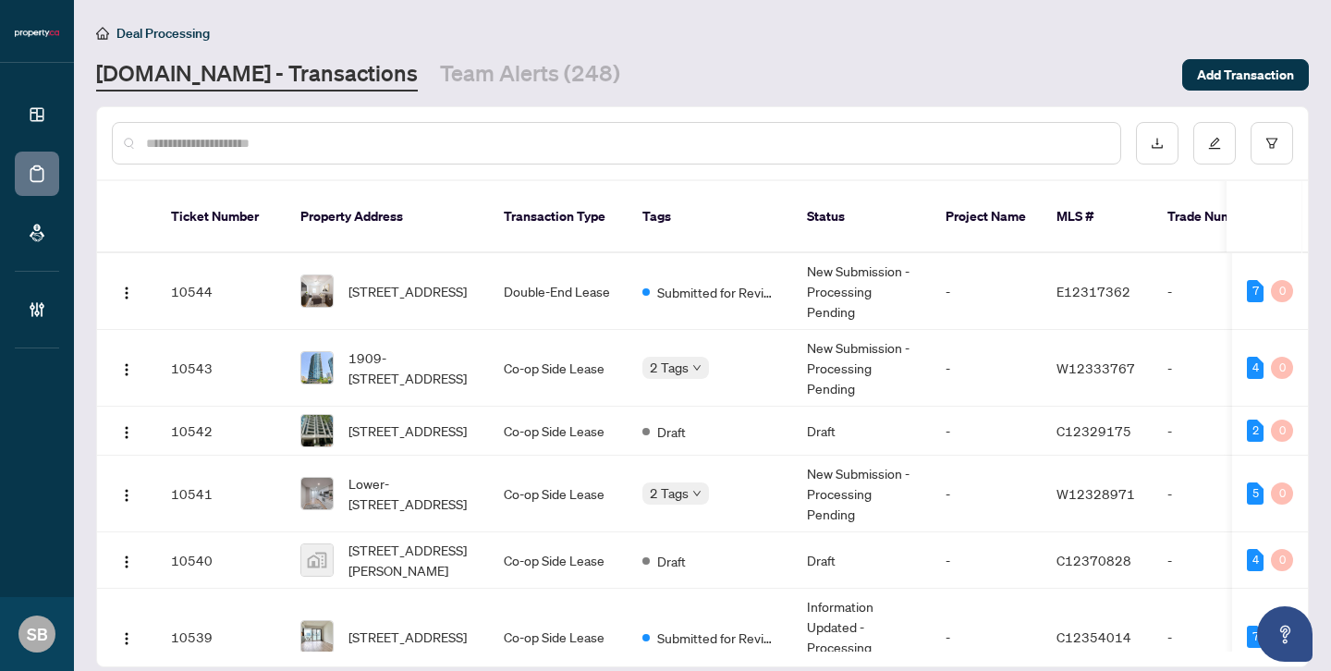
click at [204, 133] on input "text" at bounding box center [625, 143] width 959 height 20
paste input "******"
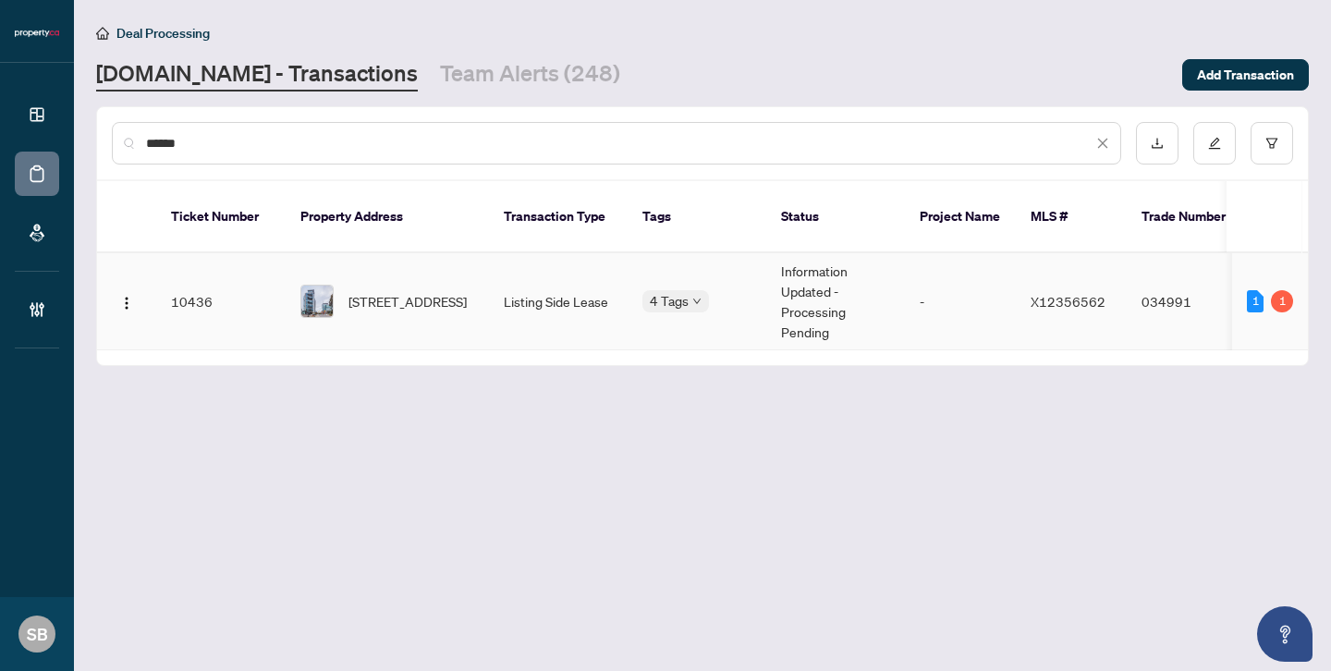
type input "******"
click at [425, 291] on span "[STREET_ADDRESS]" at bounding box center [407, 301] width 118 height 20
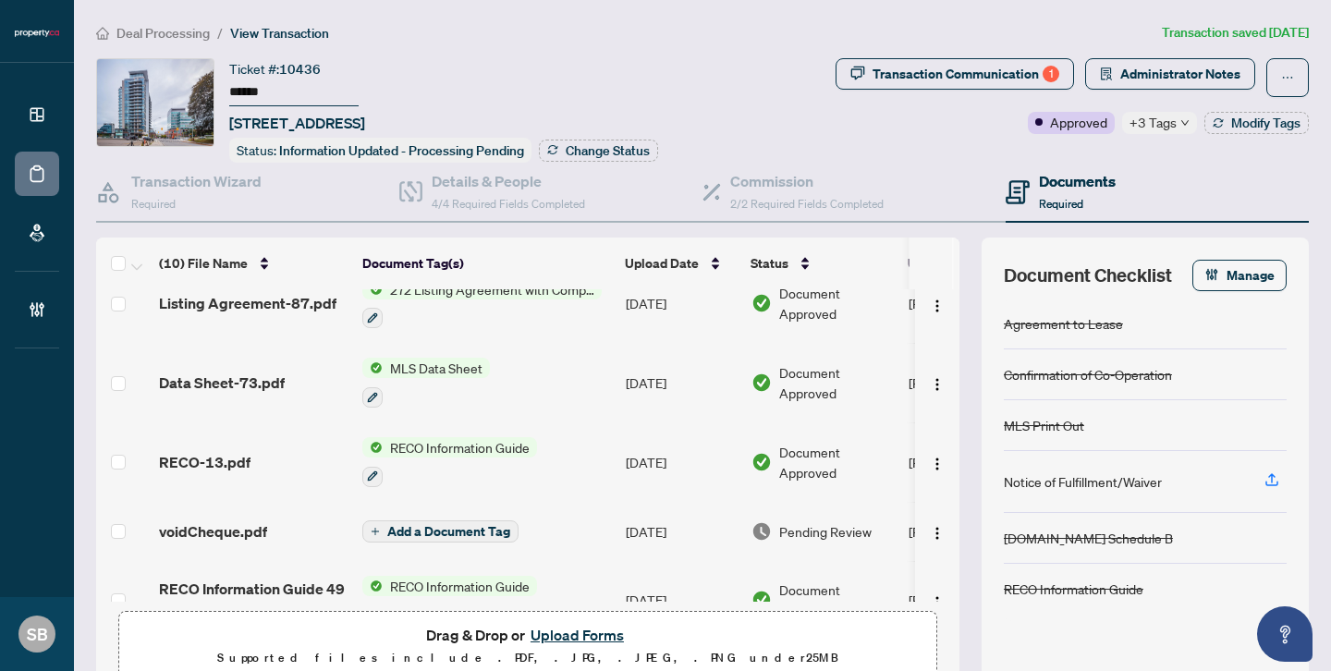
scroll to position [179, 0]
click at [811, 528] on span "Pending Review" at bounding box center [825, 530] width 92 height 20
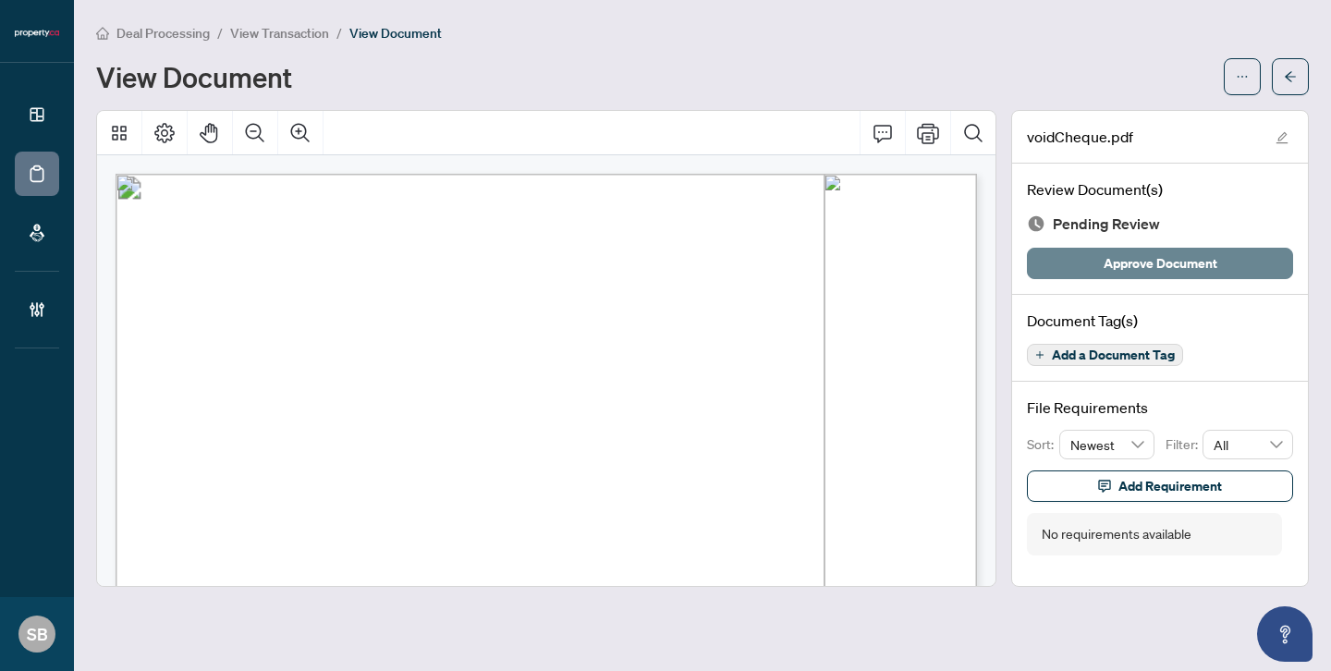
click at [1139, 275] on span "Approve Document" at bounding box center [1160, 264] width 114 height 30
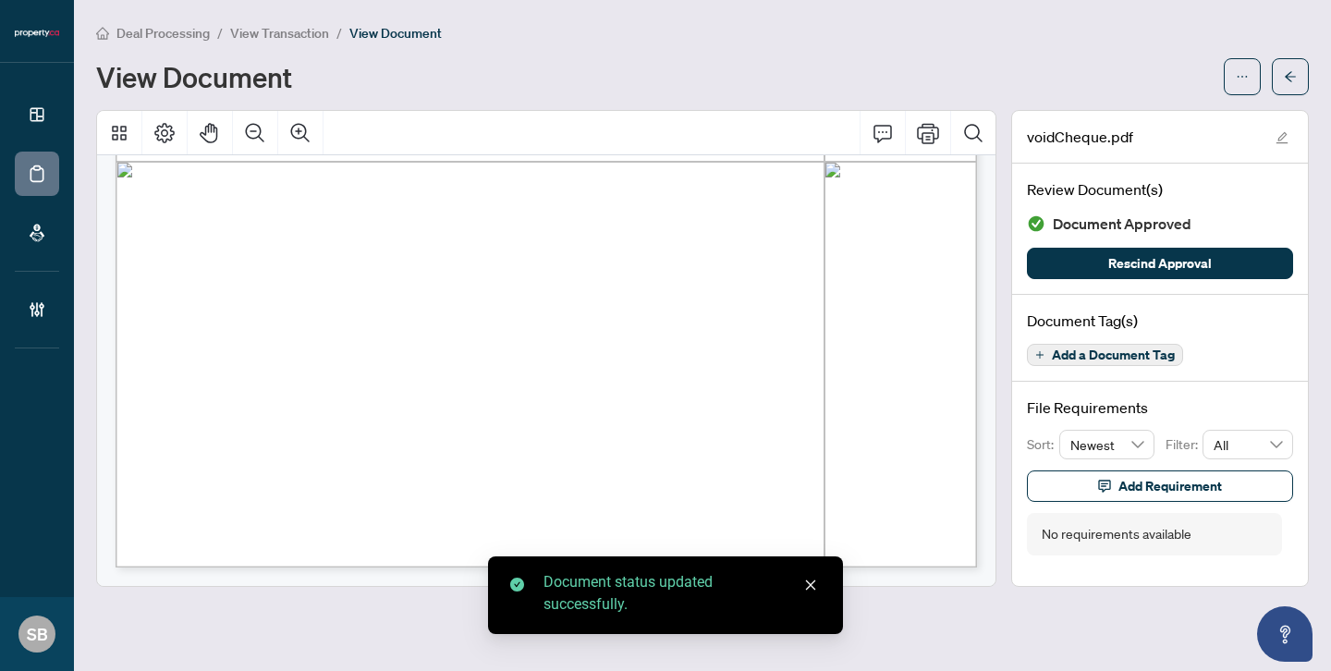
scroll to position [714, 0]
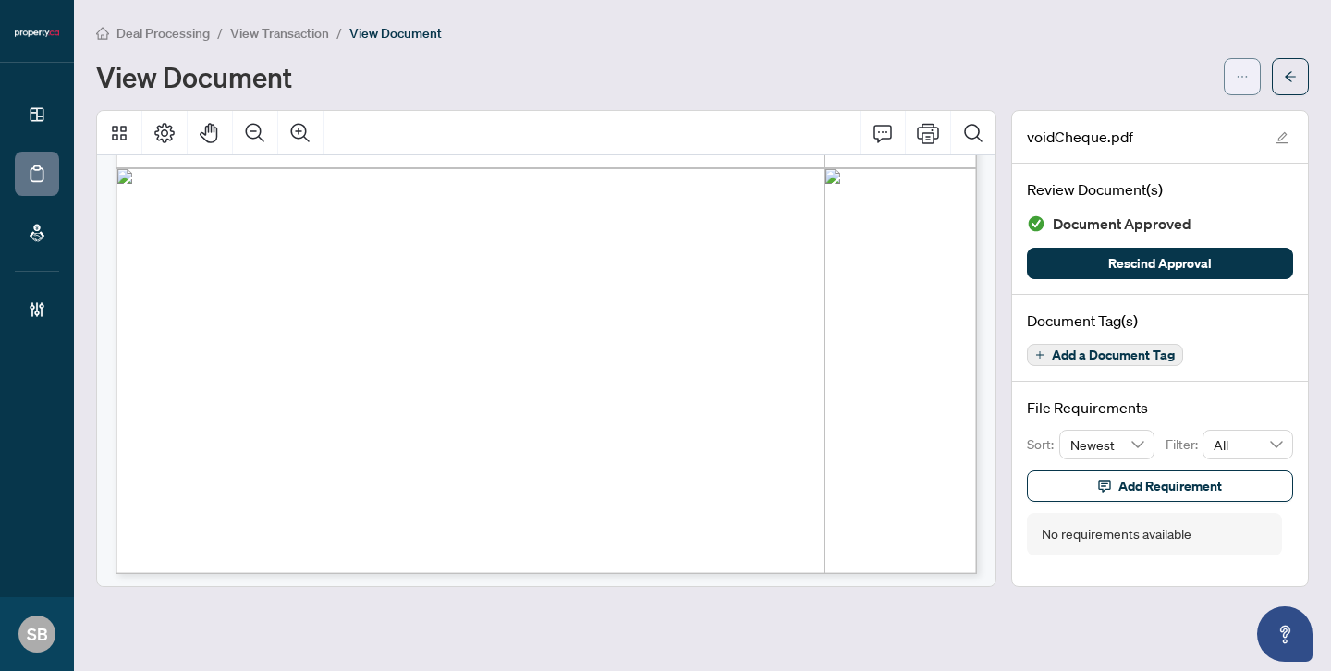
click at [1244, 71] on icon "ellipsis" at bounding box center [1241, 76] width 13 height 13
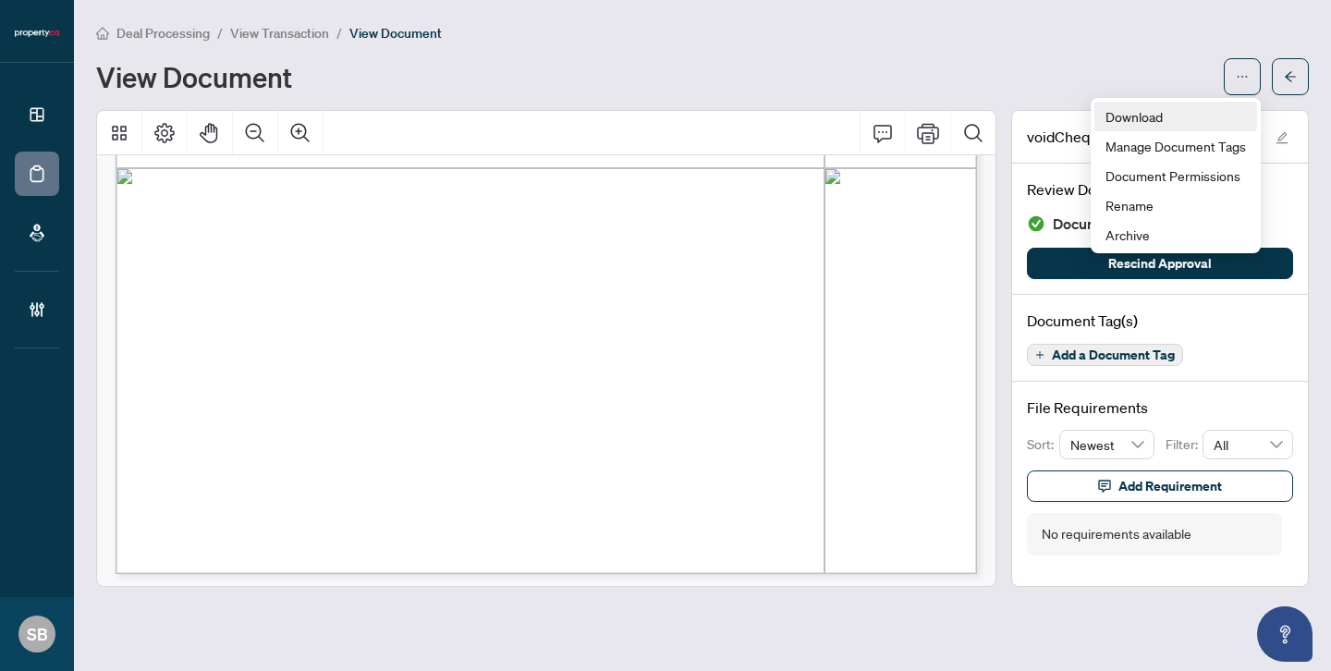
click at [1160, 111] on span "Download" at bounding box center [1175, 116] width 140 height 20
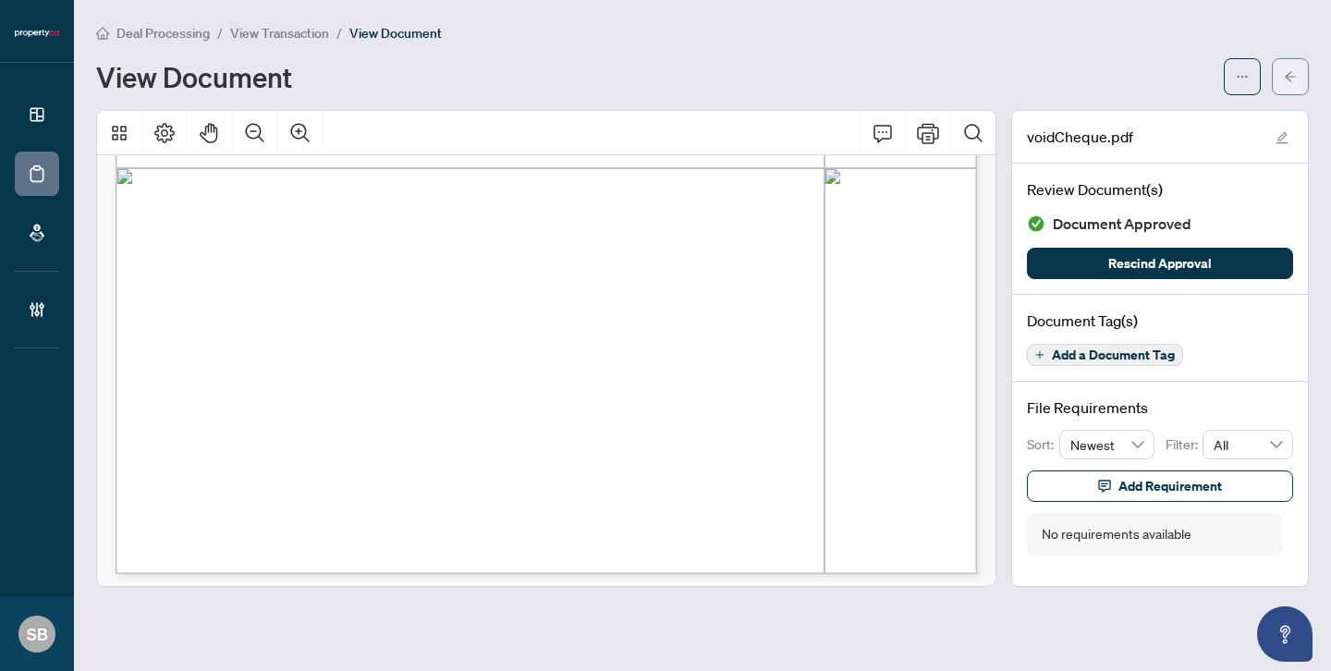
click at [1302, 79] on button "button" at bounding box center [1289, 76] width 37 height 37
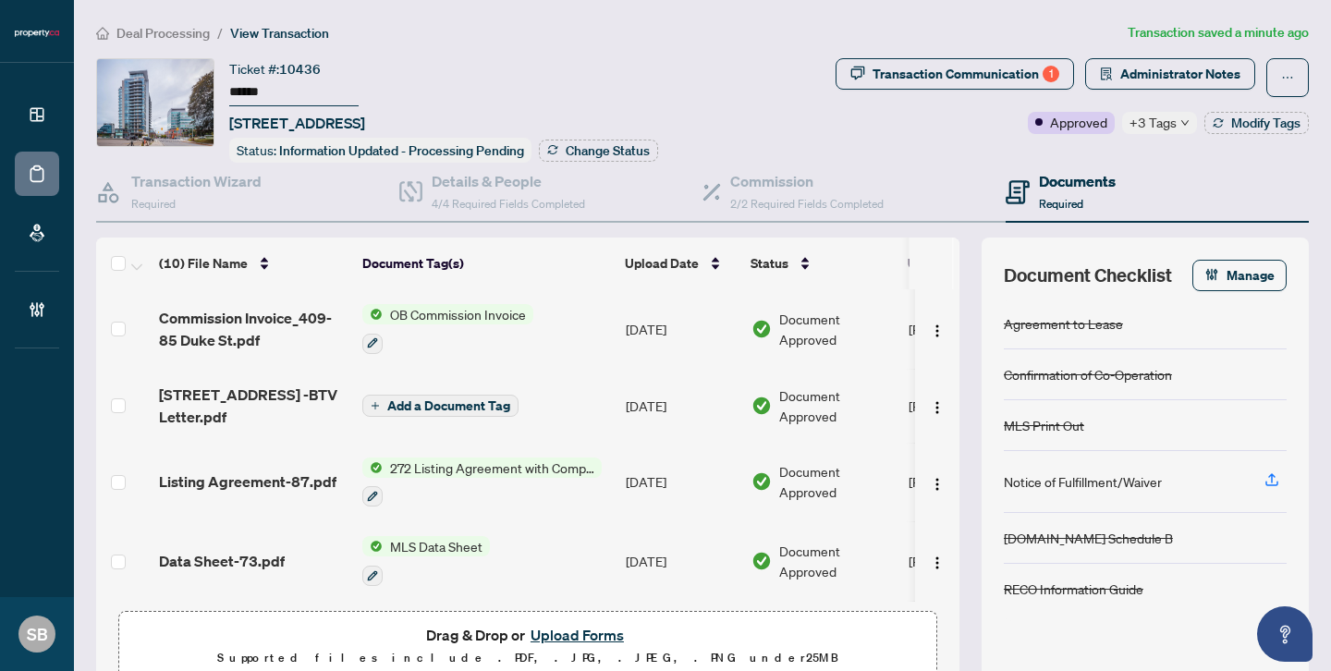
drag, startPoint x: 294, startPoint y: 98, endPoint x: 128, endPoint y: 95, distance: 166.3
click at [128, 95] on div "Ticket #: 10436 ****** [STREET_ADDRESS] Status: Information Updated - Processin…" at bounding box center [462, 110] width 732 height 104
click at [1023, 67] on div "Transaction Communication 1" at bounding box center [965, 74] width 187 height 30
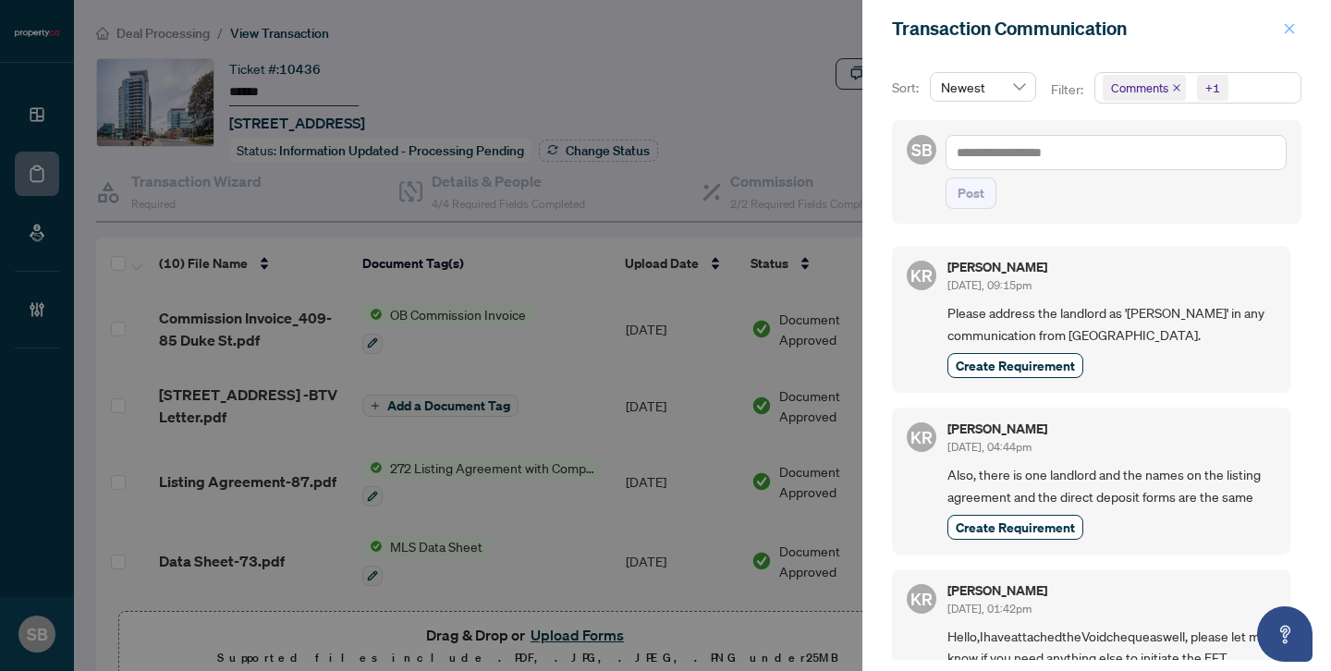
click at [1292, 22] on icon "close" at bounding box center [1289, 28] width 13 height 13
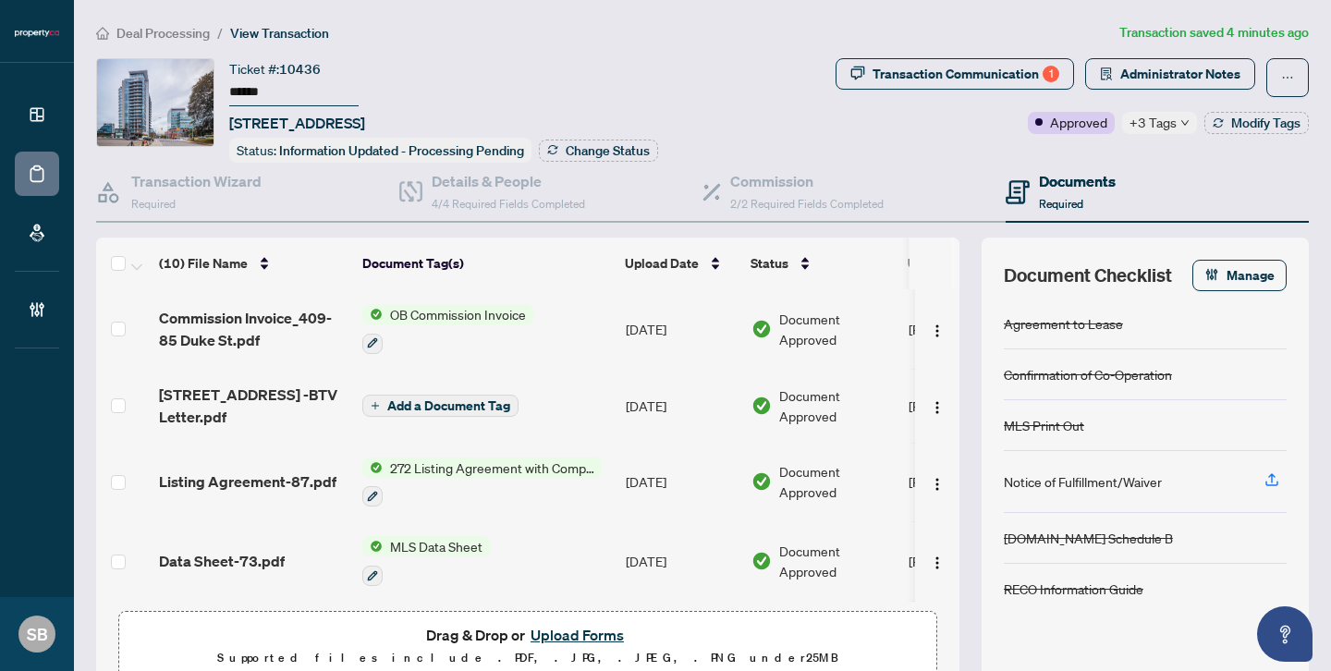
click at [163, 35] on span "Deal Processing" at bounding box center [162, 33] width 93 height 17
